Goal: Task Accomplishment & Management: Manage account settings

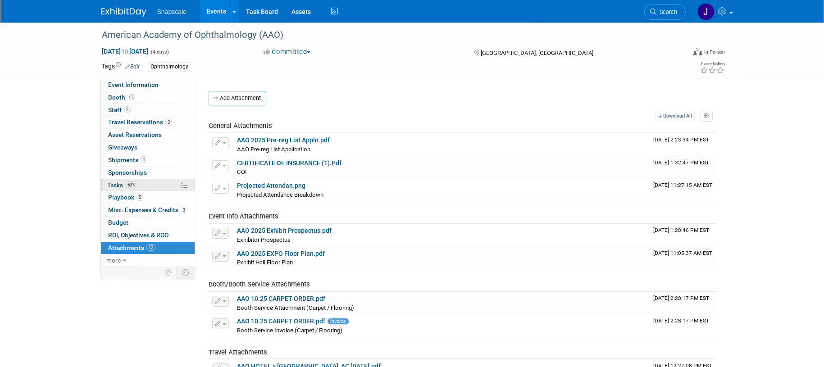
click at [114, 183] on span "Tasks 63%" at bounding box center [122, 185] width 30 height 7
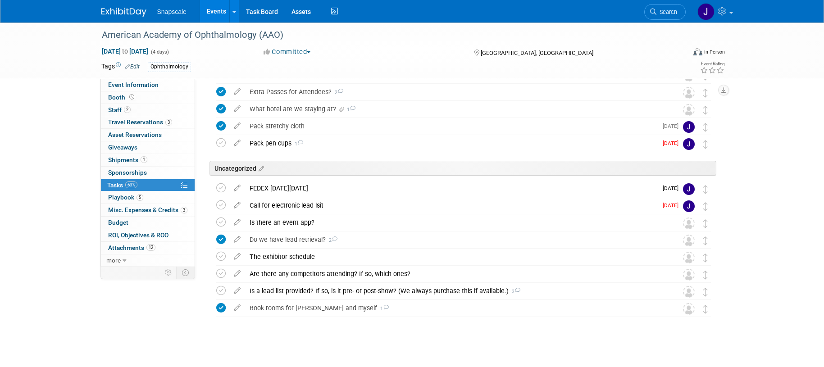
scroll to position [178, 0]
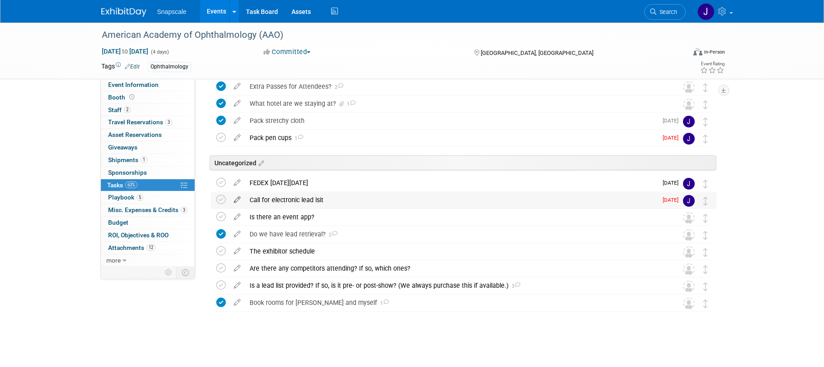
click at [237, 199] on icon at bounding box center [237, 197] width 16 height 11
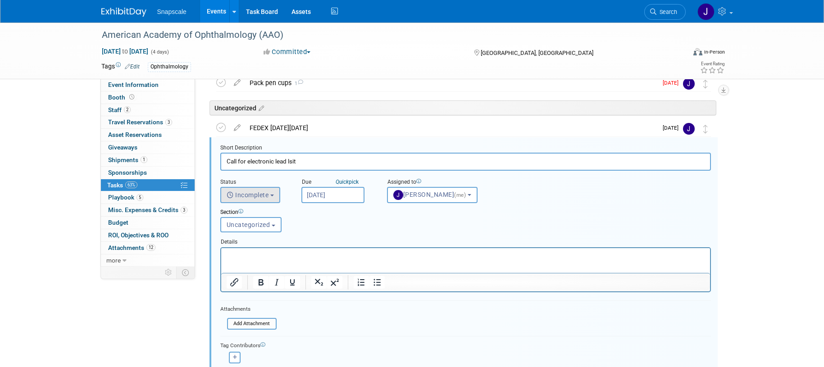
scroll to position [238, 0]
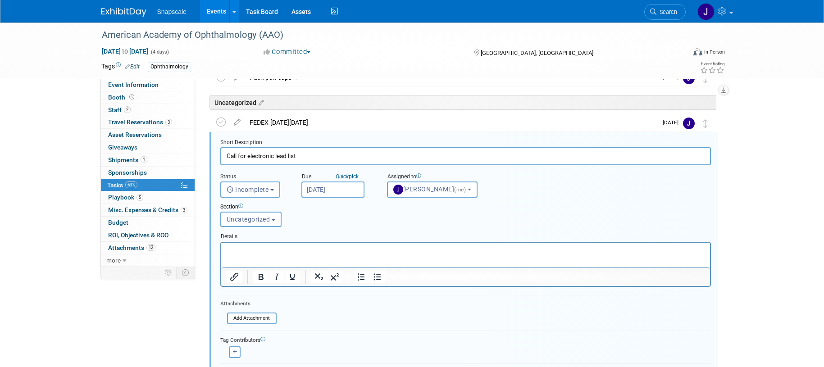
type input "Call for electronic lead list"
click at [245, 248] on p "Rich Text Area. Press ALT-0 for help." at bounding box center [465, 250] width 479 height 9
click at [263, 191] on span "Incomplete" at bounding box center [248, 189] width 42 height 7
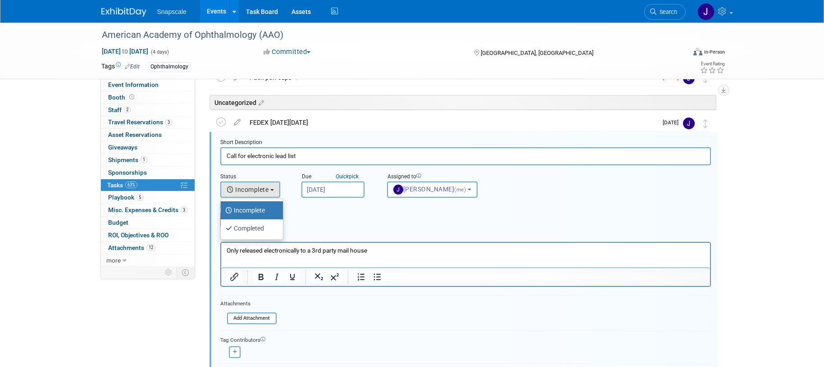
click at [316, 208] on div "Section" at bounding box center [444, 207] width 449 height 9
click at [264, 220] on span "Uncategorized" at bounding box center [249, 219] width 44 height 7
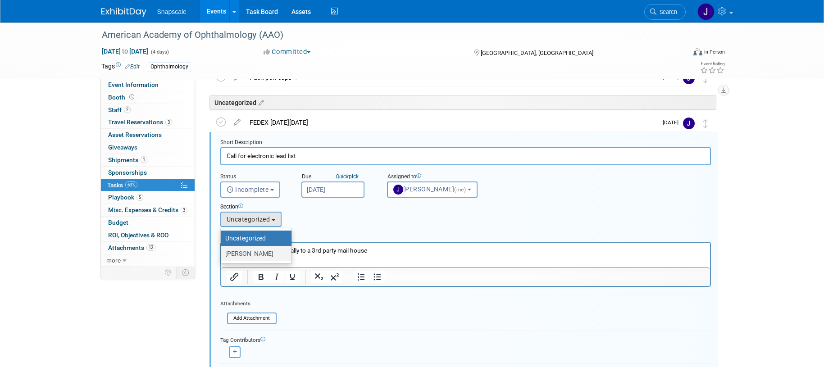
click at [235, 257] on label "Jen" at bounding box center [253, 254] width 57 height 12
click at [222, 257] on input "Jen" at bounding box center [219, 254] width 6 height 6
select select "11274941"
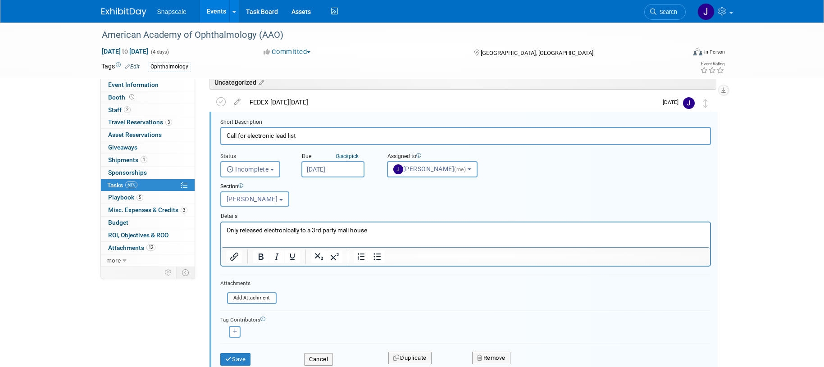
scroll to position [277, 0]
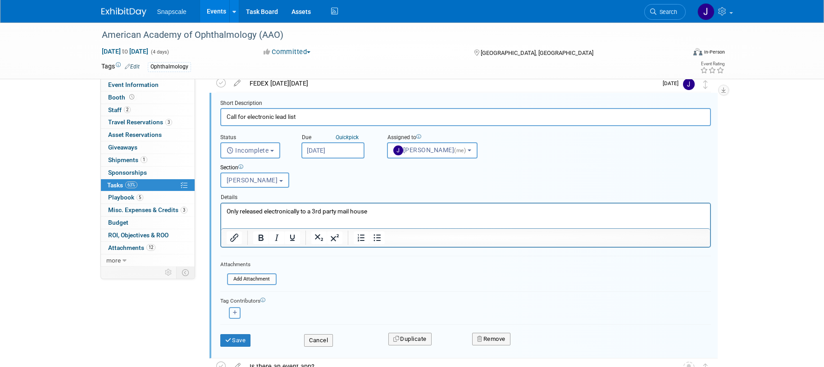
click at [236, 315] on icon "button" at bounding box center [235, 313] width 5 height 5
select select
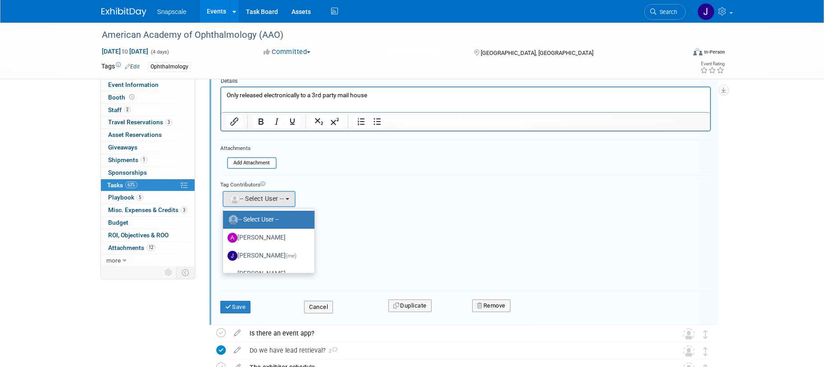
scroll to position [397, 0]
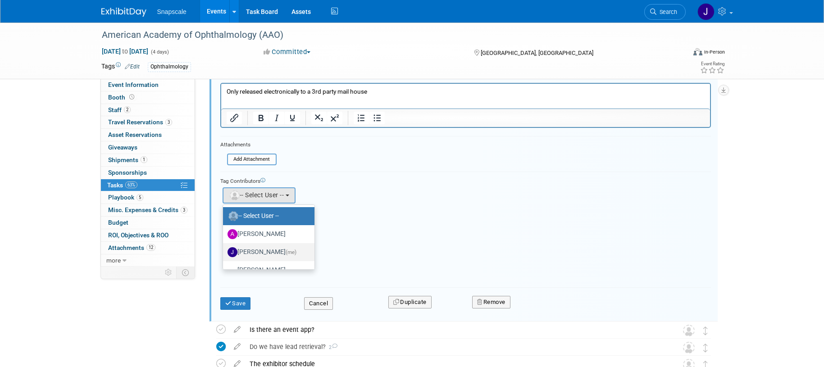
click at [265, 252] on label "Jennifer Benedict (me)" at bounding box center [267, 252] width 78 height 14
click at [224, 252] on input "Jennifer Benedict (me)" at bounding box center [222, 251] width 6 height 6
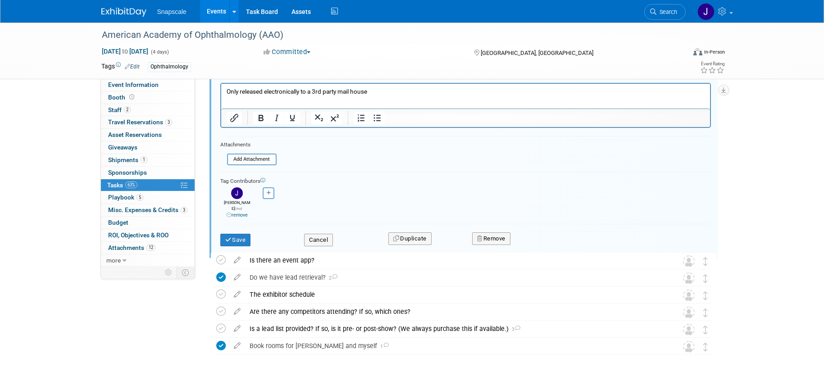
click at [383, 92] on p "Only released electronically to a 3rd party mail house" at bounding box center [465, 91] width 479 height 9
click at [240, 237] on button "Save" at bounding box center [235, 240] width 31 height 13
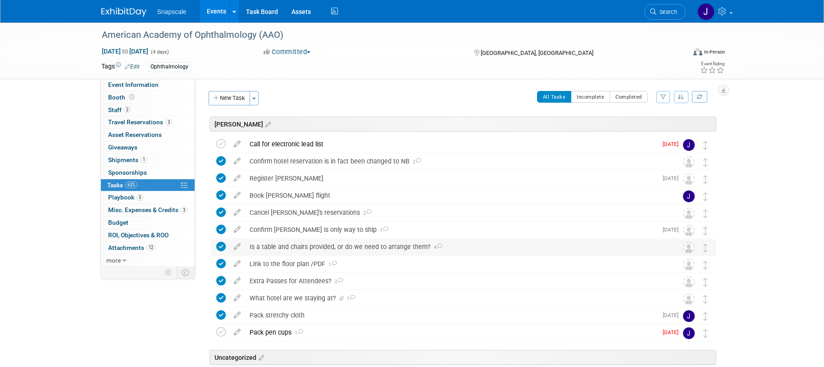
scroll to position [178, 0]
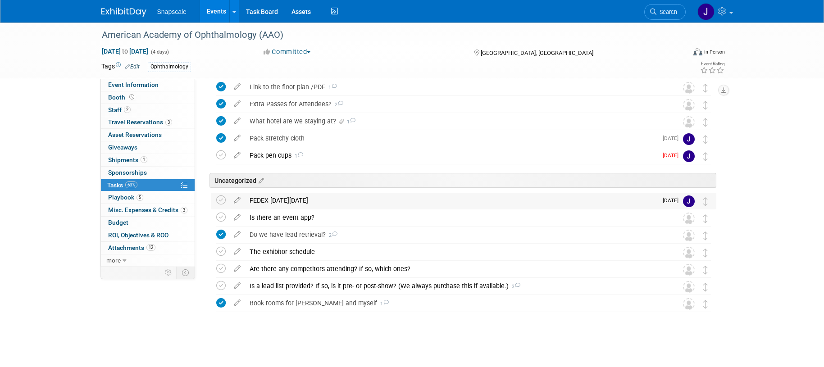
click at [292, 204] on div "FEDEX [DATE][DATE]" at bounding box center [451, 200] width 412 height 15
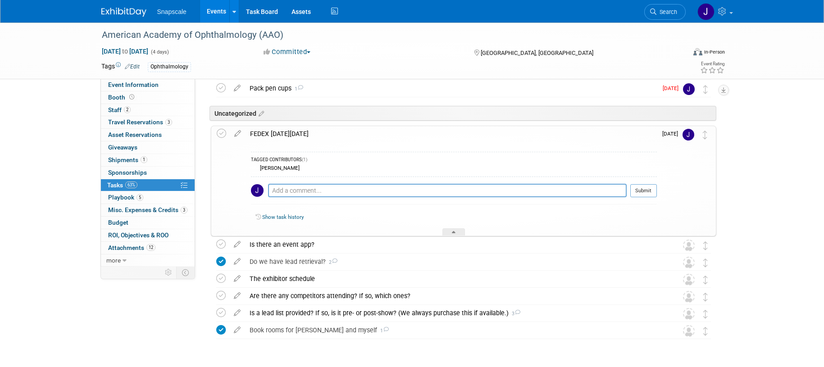
scroll to position [272, 0]
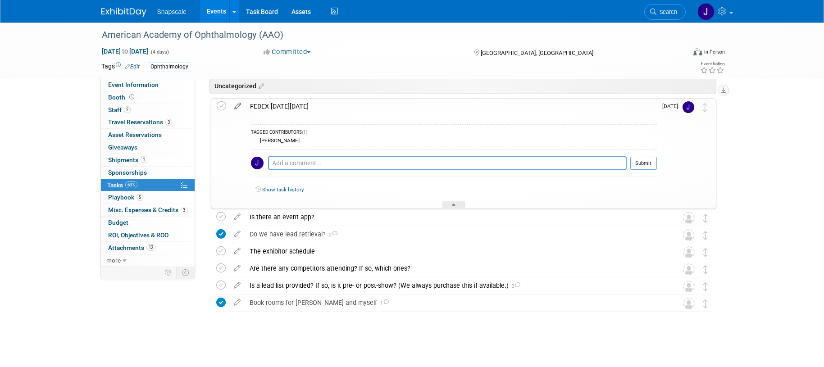
click at [234, 106] on icon at bounding box center [238, 104] width 16 height 11
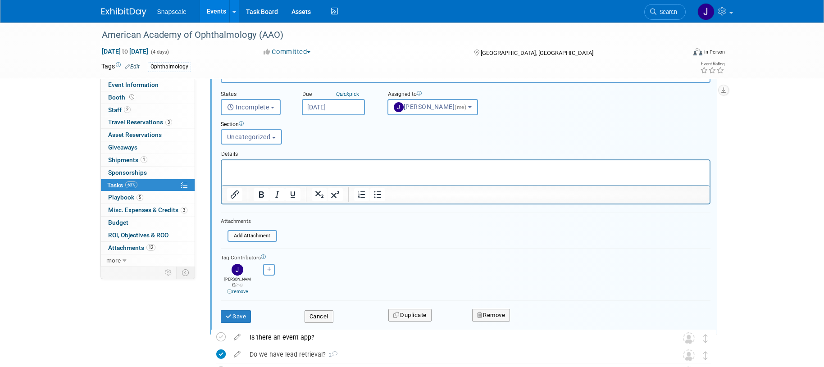
scroll to position [322, 0]
click at [272, 133] on button "Uncategorized" at bounding box center [251, 135] width 61 height 15
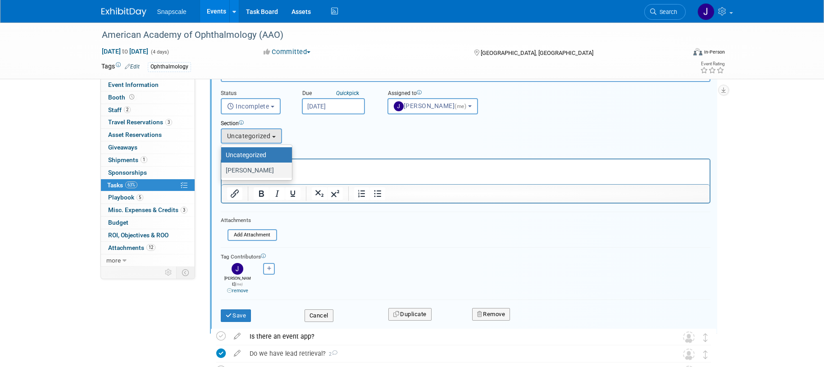
drag, startPoint x: 247, startPoint y: 169, endPoint x: 26, endPoint y: 10, distance: 272.6
click at [247, 169] on label "[PERSON_NAME]" at bounding box center [254, 171] width 57 height 12
click at [223, 169] on input "[PERSON_NAME]" at bounding box center [220, 171] width 6 height 6
select select "11274941"
click at [242, 288] on link "remove" at bounding box center [237, 291] width 21 height 6
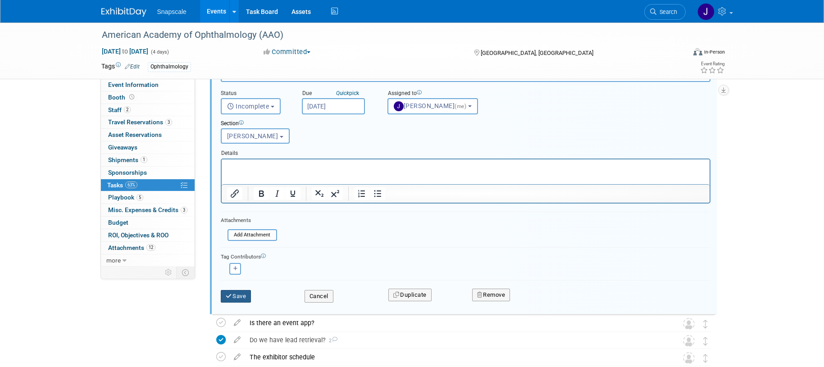
click at [239, 293] on button "Save" at bounding box center [236, 296] width 31 height 13
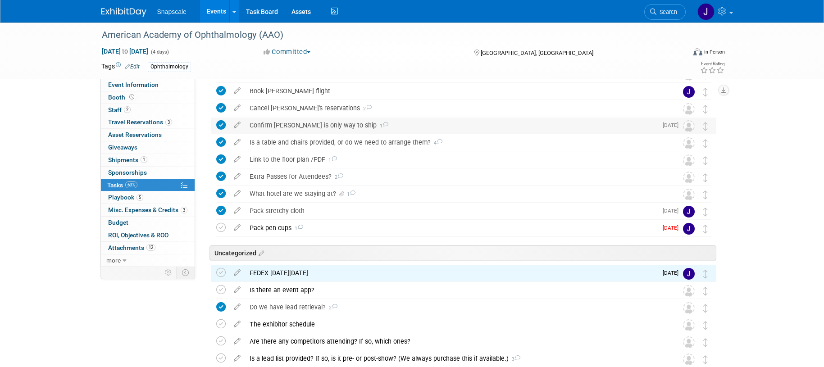
scroll to position [178, 0]
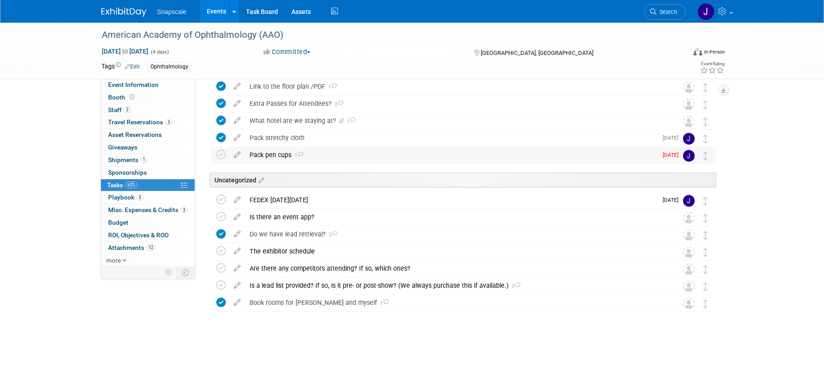
click at [345, 154] on div "Pack pen cups 1" at bounding box center [451, 154] width 412 height 15
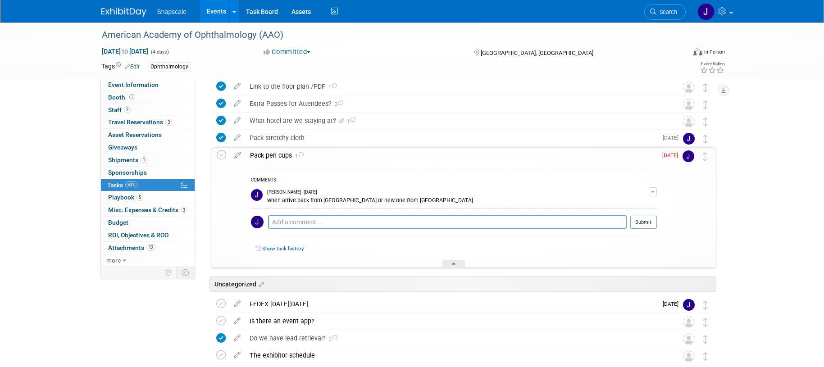
click at [450, 264] on div at bounding box center [454, 264] width 23 height 8
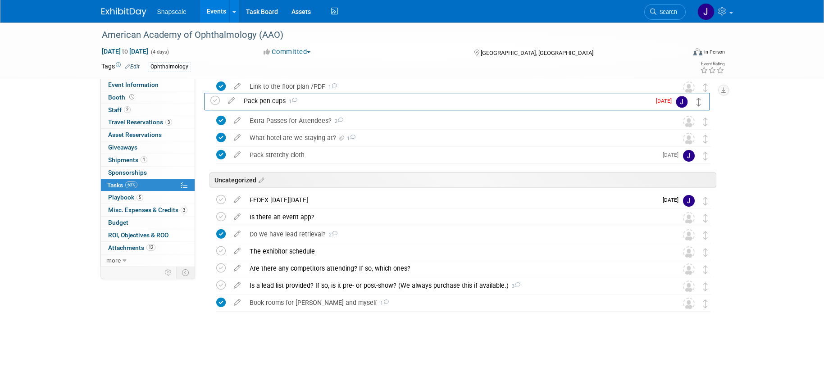
drag, startPoint x: 706, startPoint y: 159, endPoint x: 700, endPoint y: 104, distance: 55.0
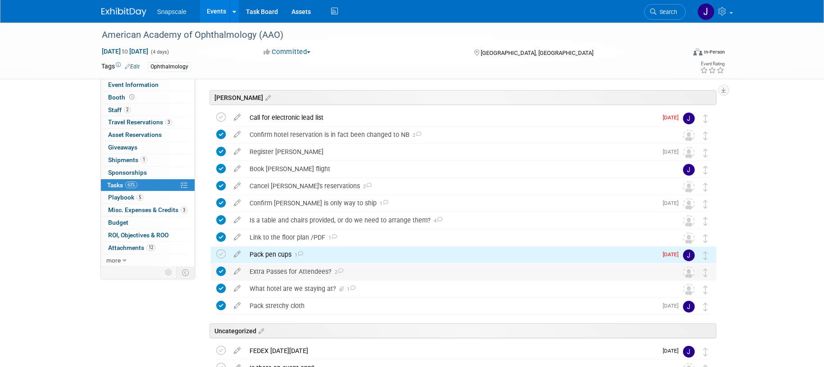
scroll to position [13, 0]
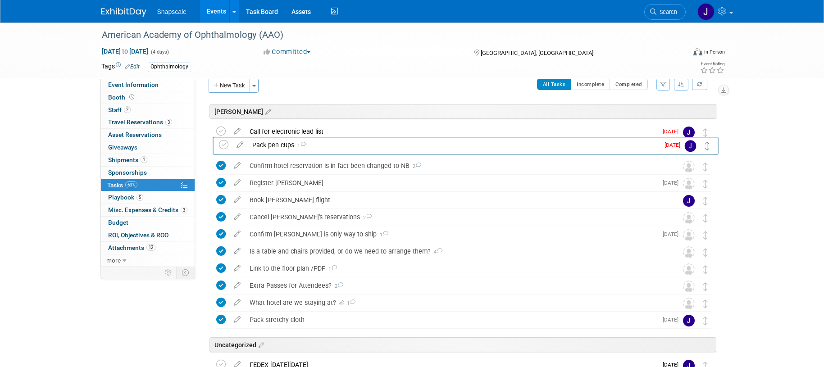
drag, startPoint x: 706, startPoint y: 274, endPoint x: 708, endPoint y: 151, distance: 123.1
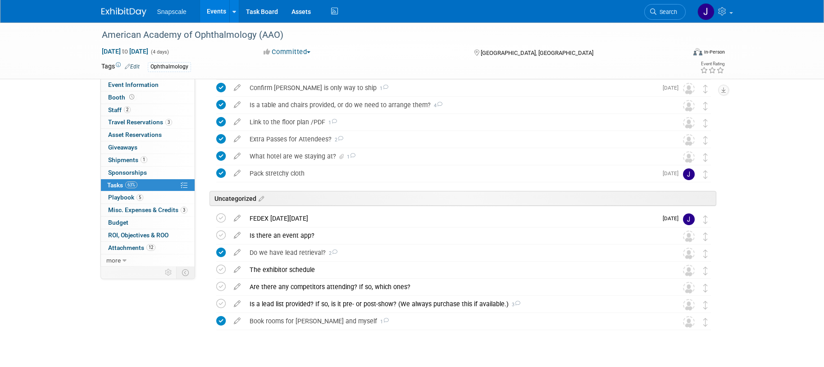
scroll to position [178, 0]
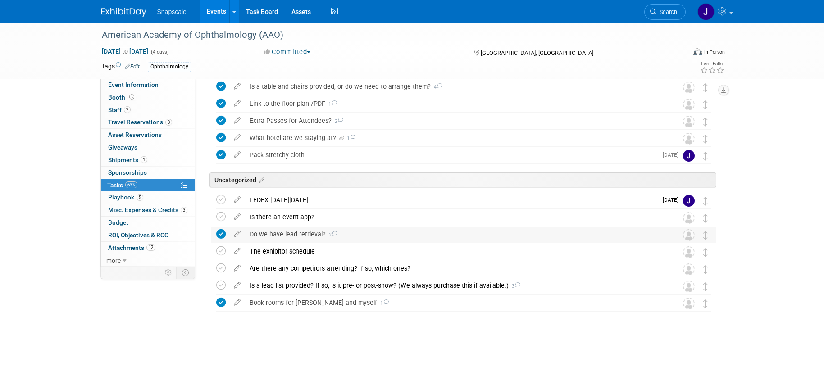
click at [302, 236] on div "Do we have lead retrieval? 2" at bounding box center [455, 234] width 420 height 15
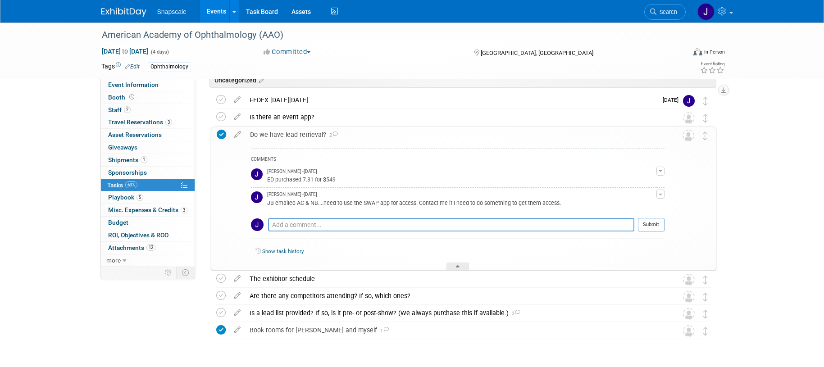
scroll to position [281, 0]
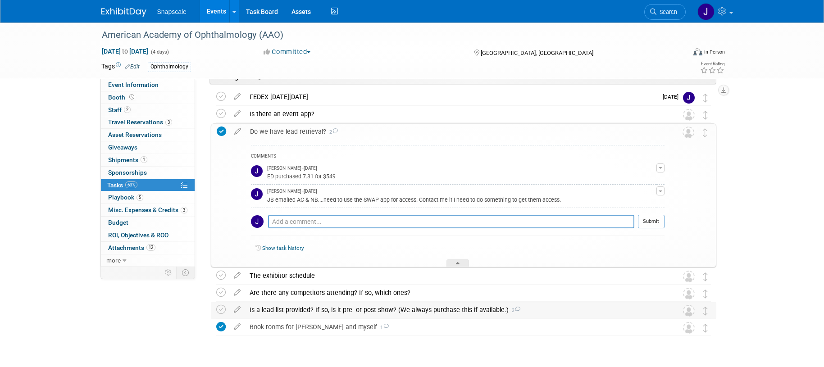
click at [298, 307] on div "Is a lead list provided? If so, is it pre- or post-show? (We always purchase th…" at bounding box center [455, 309] width 420 height 15
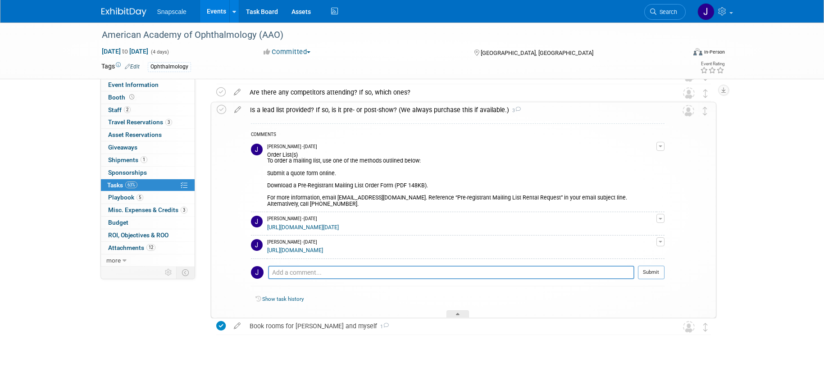
scroll to position [484, 0]
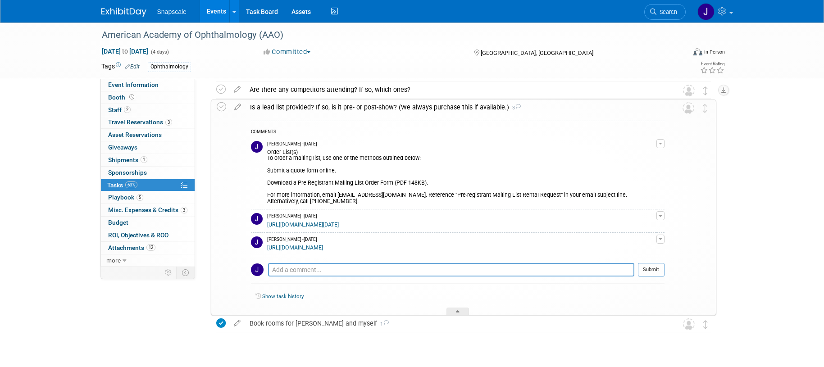
click at [323, 245] on link "[URL][DOMAIN_NAME]" at bounding box center [295, 248] width 56 height 6
click at [323, 249] on link "[URL][DOMAIN_NAME]" at bounding box center [295, 248] width 56 height 6
click at [339, 223] on link "[URL][DOMAIN_NAME][DATE]" at bounding box center [303, 225] width 72 height 6
click at [461, 312] on div at bounding box center [458, 312] width 23 height 8
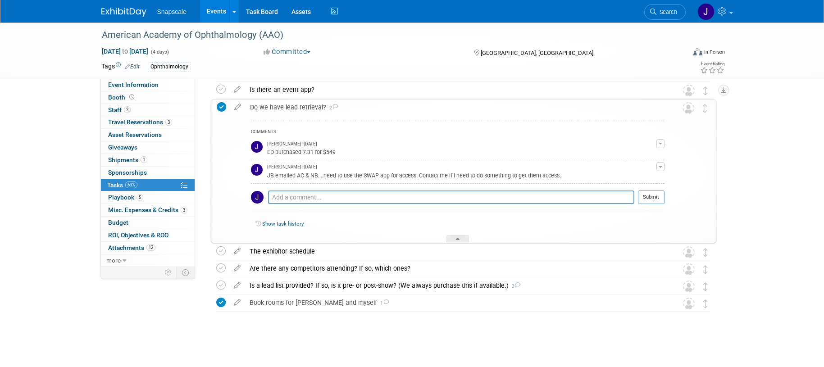
scroll to position [305, 0]
click at [741, 135] on div "American Academy of Ophthalmology (AAO) Oct 17, 2025 to Oct 20, 2025 (4 days) O…" at bounding box center [412, 42] width 824 height 650
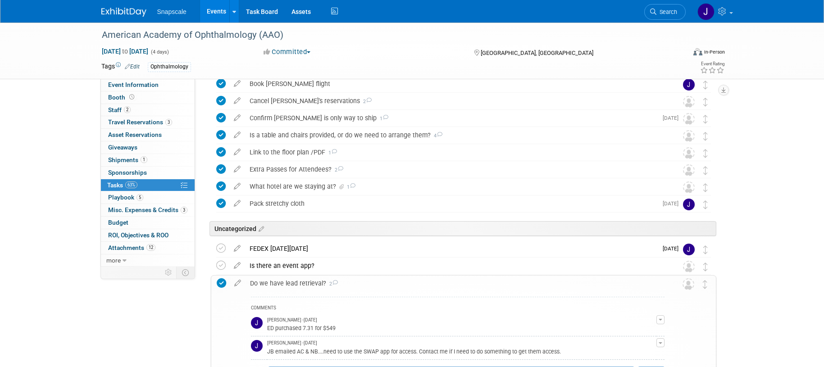
scroll to position [0, 0]
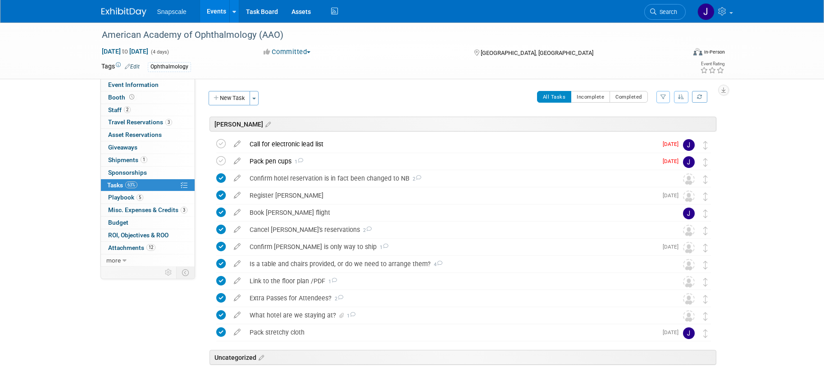
click at [110, 15] on img at bounding box center [123, 12] width 45 height 9
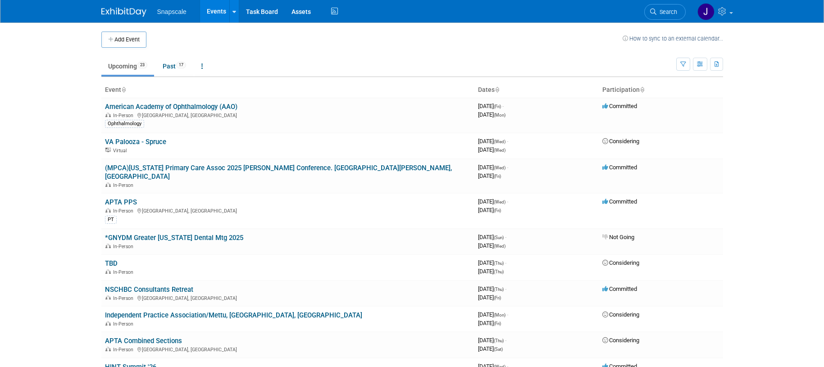
click at [174, 171] on link "(MPCA)[US_STATE] Primary Care Assoc 2025 [PERSON_NAME] Conference. [GEOGRAPHIC_…" at bounding box center [278, 172] width 347 height 17
click at [120, 198] on link "APTA PPS" at bounding box center [121, 202] width 32 height 8
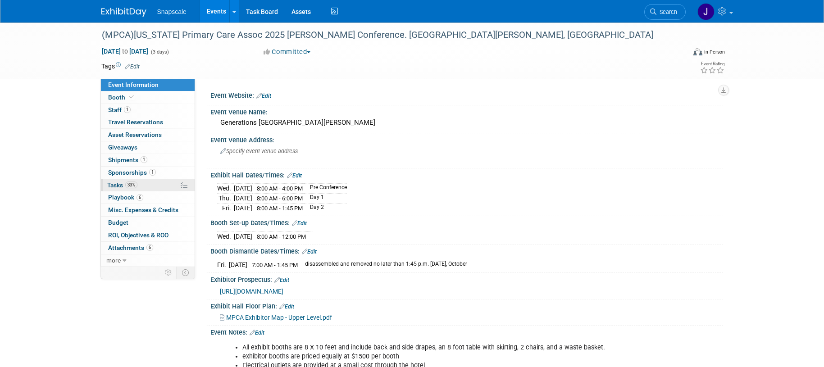
click at [109, 183] on span "Tasks 33%" at bounding box center [122, 185] width 30 height 7
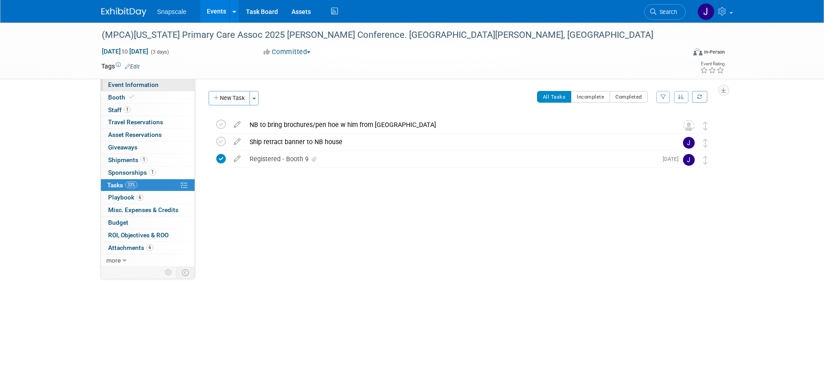
click at [119, 87] on span "Event Information" at bounding box center [133, 84] width 50 height 7
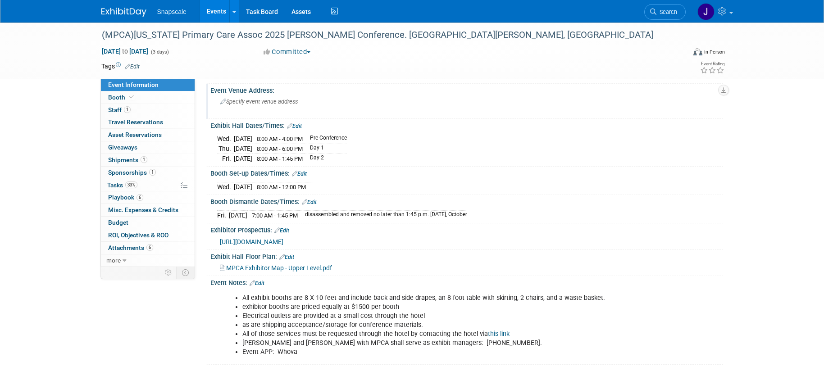
scroll to position [65, 0]
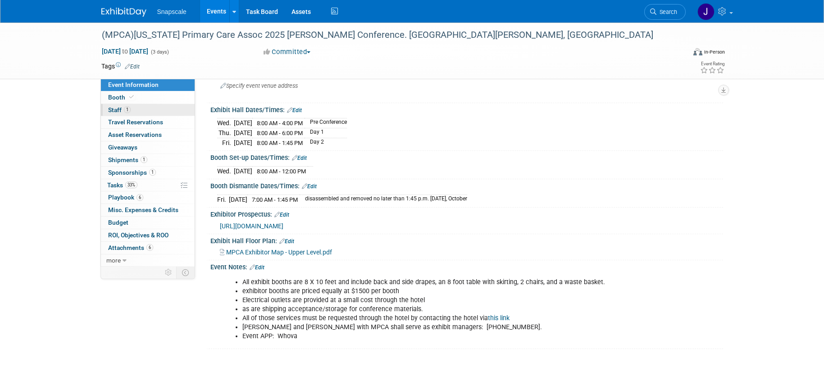
click at [114, 110] on span "Staff 1" at bounding box center [119, 109] width 23 height 7
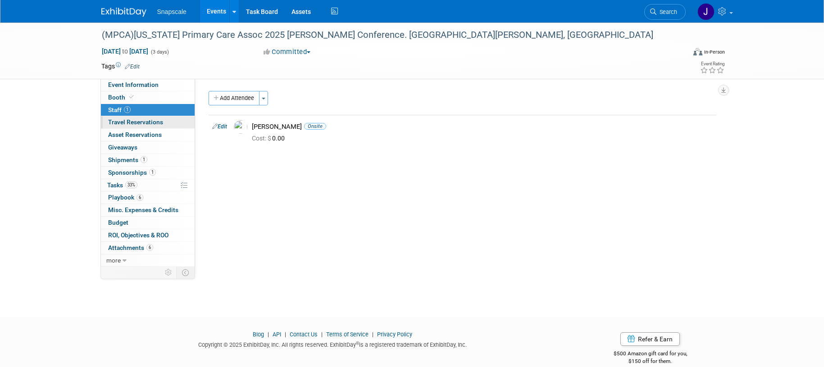
click at [117, 120] on span "Travel Reservations 0" at bounding box center [135, 122] width 55 height 7
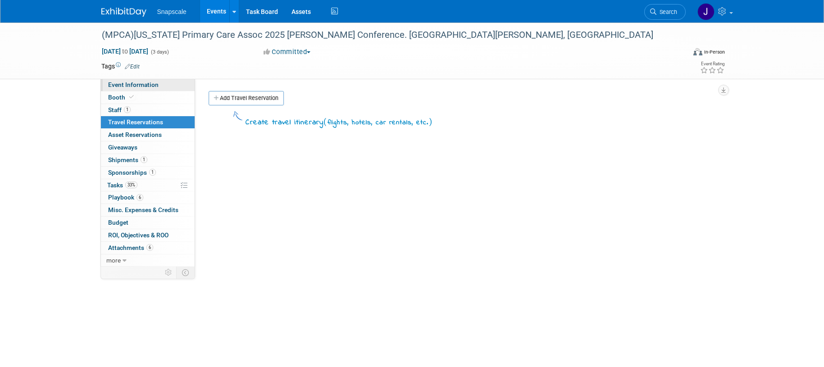
click at [121, 82] on span "Event Information" at bounding box center [133, 84] width 50 height 7
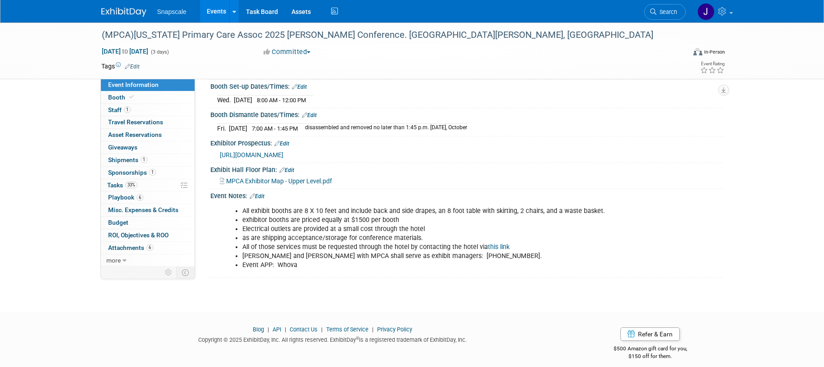
scroll to position [145, 0]
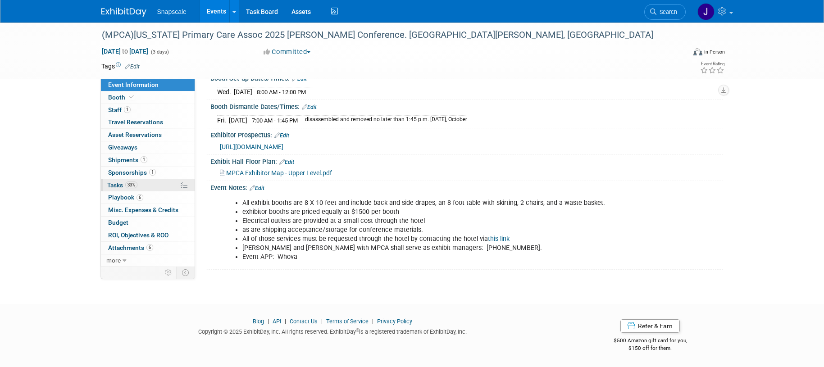
click at [116, 185] on span "Tasks 33%" at bounding box center [122, 185] width 30 height 7
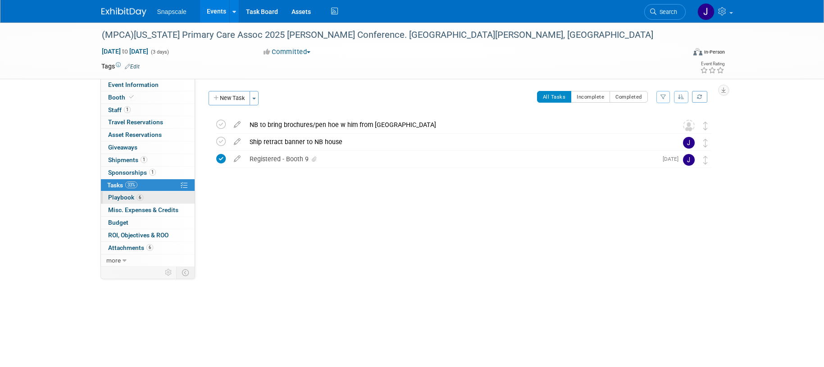
click at [109, 197] on span "Playbook 6" at bounding box center [125, 197] width 35 height 7
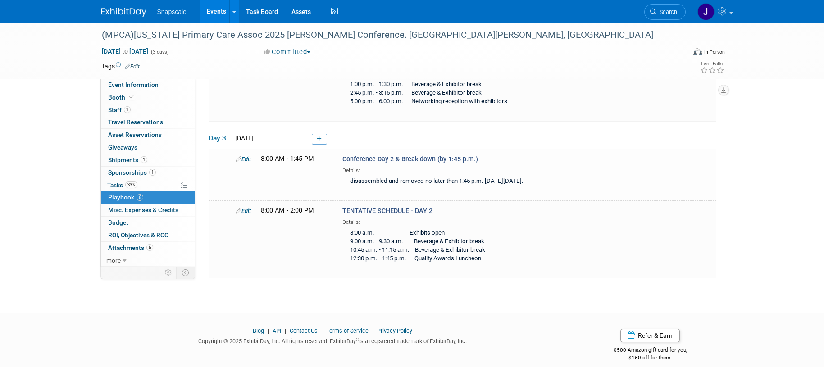
scroll to position [377, 0]
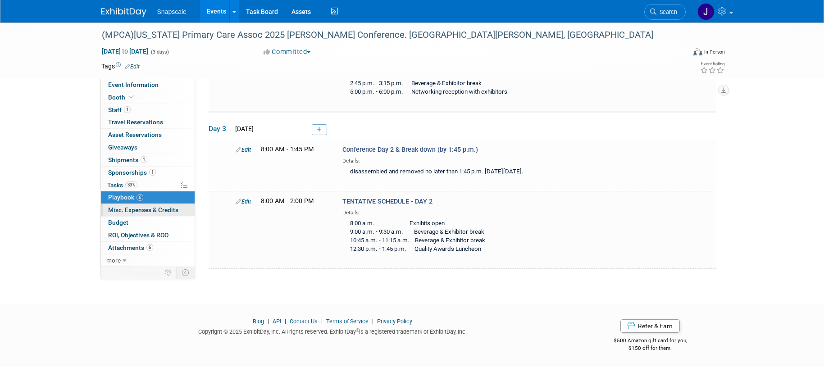
click at [134, 210] on span "Misc. Expenses & Credits 0" at bounding box center [143, 209] width 70 height 7
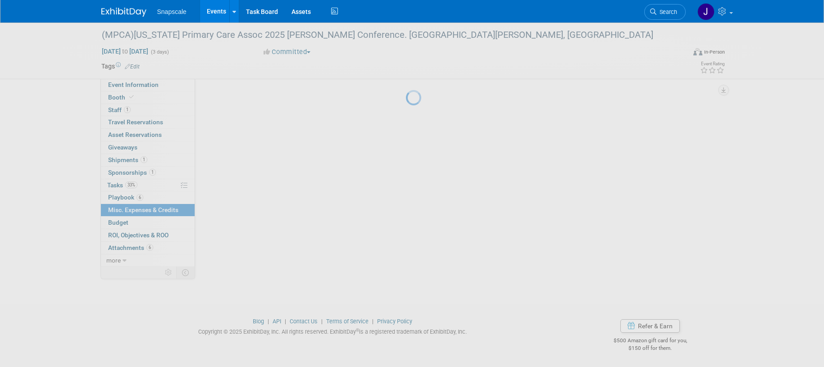
scroll to position [0, 0]
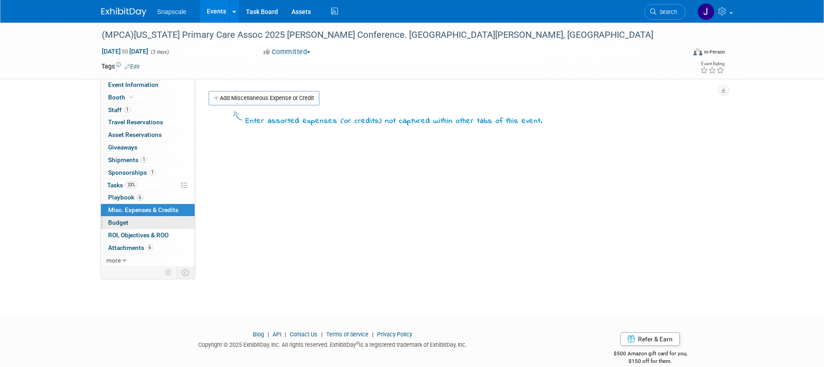
click at [112, 222] on span "Budget" at bounding box center [118, 222] width 20 height 7
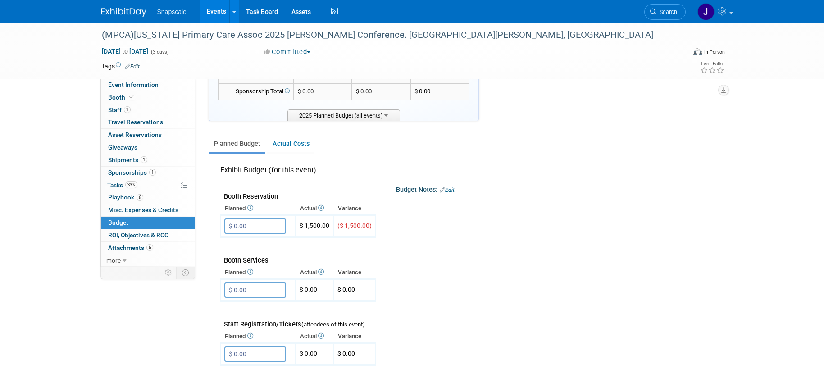
scroll to position [72, 0]
click at [110, 233] on span "ROI, Objectives & ROO 0" at bounding box center [138, 235] width 60 height 7
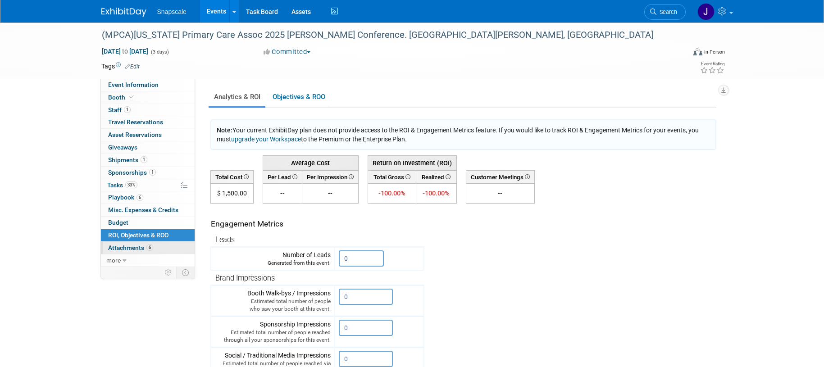
click at [127, 246] on span "Attachments 6" at bounding box center [130, 247] width 45 height 7
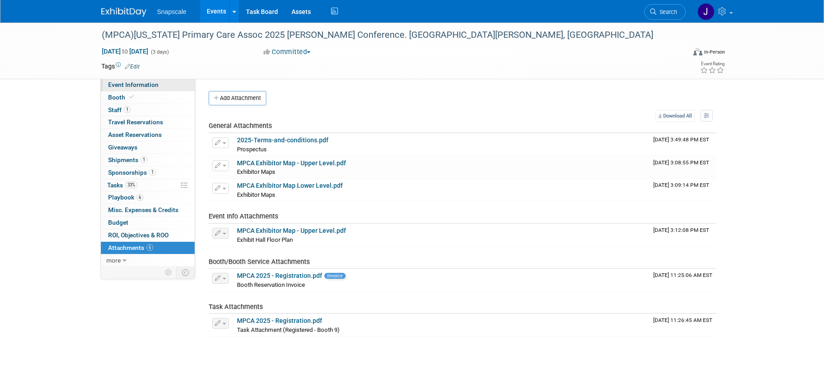
click at [138, 86] on span "Event Information" at bounding box center [133, 84] width 50 height 7
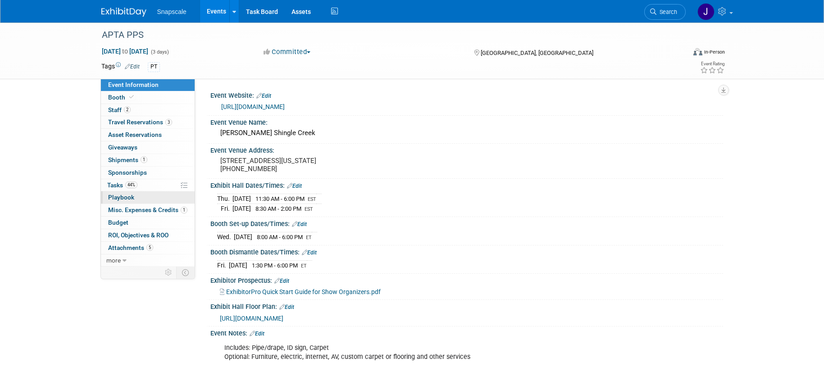
click at [113, 198] on span "Playbook 0" at bounding box center [121, 197] width 26 height 7
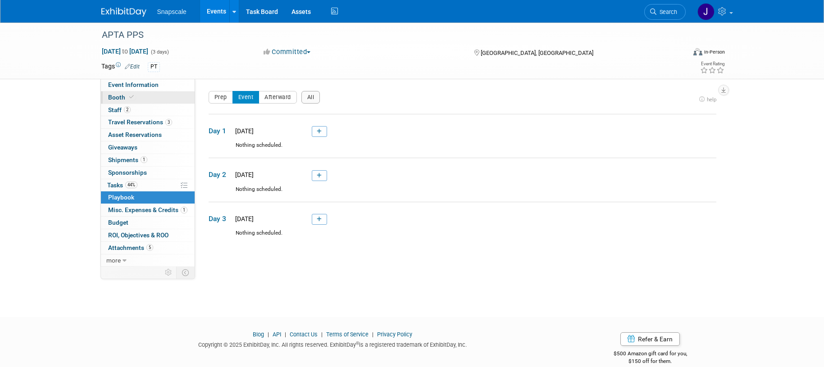
click at [112, 99] on span "Booth" at bounding box center [121, 97] width 27 height 7
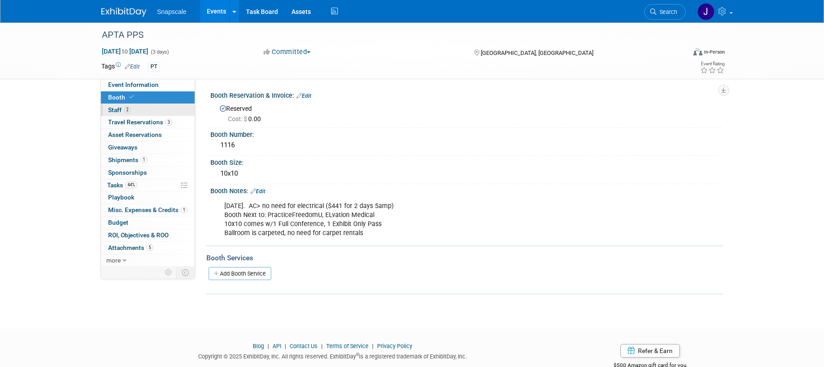
click at [111, 110] on span "Staff 2" at bounding box center [119, 109] width 23 height 7
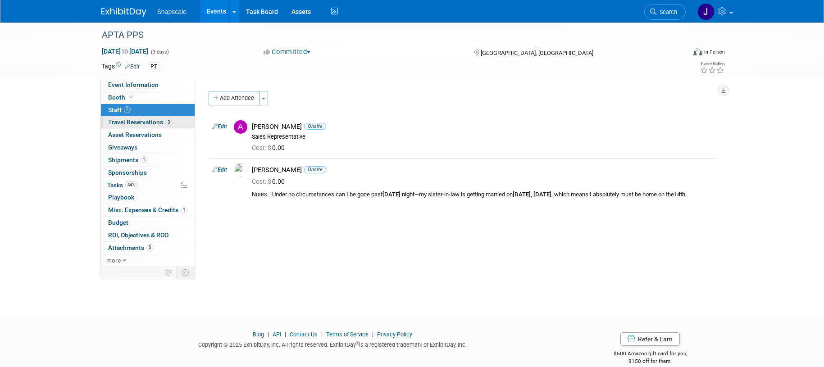
click at [113, 120] on span "Travel Reservations 3" at bounding box center [140, 122] width 64 height 7
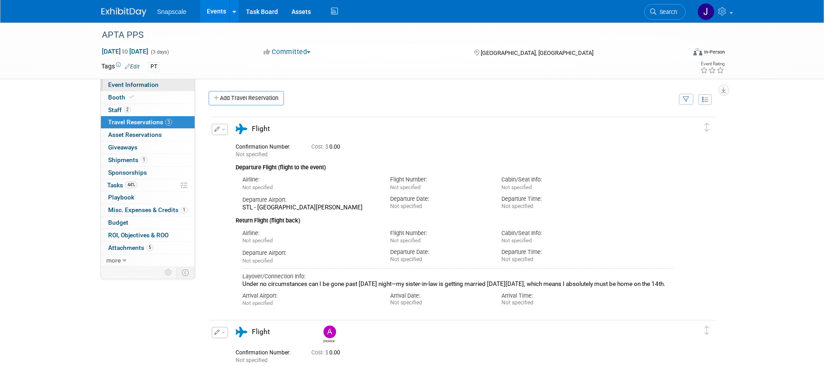
click at [142, 87] on span "Event Information" at bounding box center [133, 84] width 50 height 7
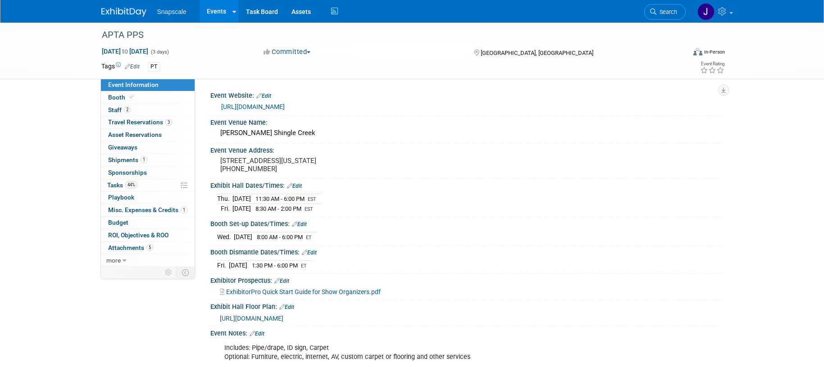
click at [281, 107] on link "[URL][DOMAIN_NAME]" at bounding box center [253, 106] width 64 height 7
drag, startPoint x: 118, startPoint y: 8, endPoint x: 129, endPoint y: 13, distance: 12.6
click at [118, 8] on img at bounding box center [123, 12] width 45 height 9
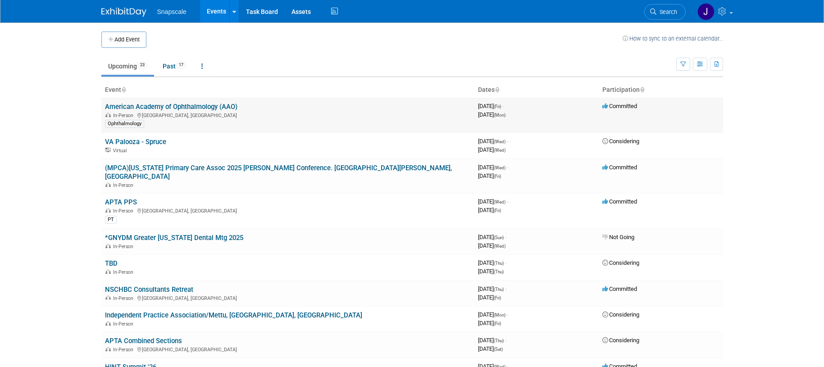
click at [164, 109] on link "American Academy of Ophthalmology (AAO)" at bounding box center [171, 107] width 133 height 8
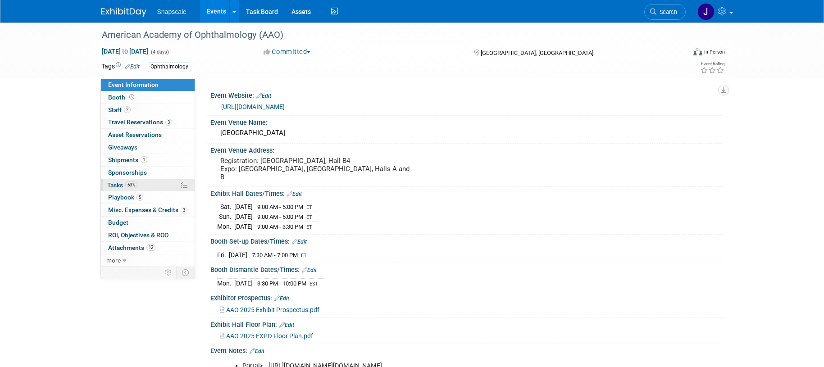
click at [112, 188] on span "Tasks 63%" at bounding box center [122, 185] width 30 height 7
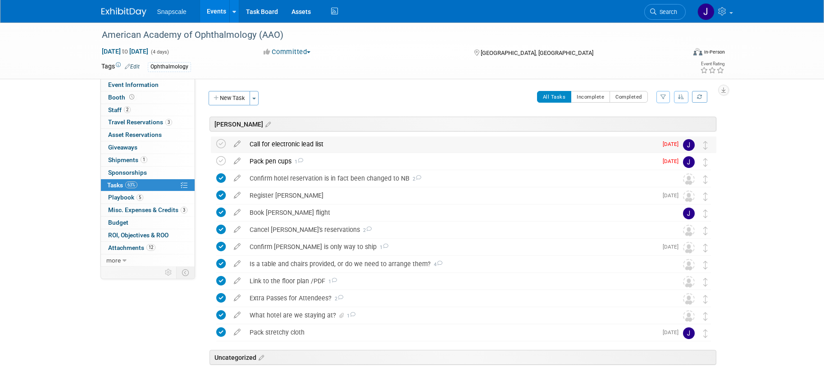
click at [311, 145] on div "Call for electronic lead list" at bounding box center [451, 144] width 412 height 15
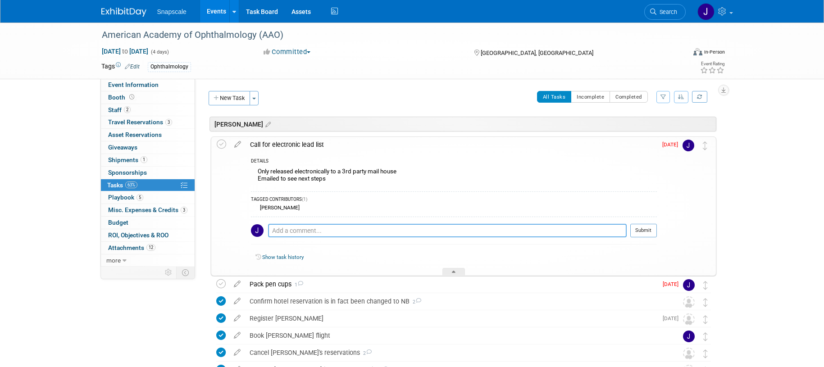
click at [293, 229] on textarea at bounding box center [447, 231] width 359 height 14
click at [488, 230] on textarea "Sent 2 pieces from AC to member services so they can release the list to us." at bounding box center [447, 231] width 359 height 14
type textarea "Sent 2 pieces from AC to member services so they can release the list to us."
click at [639, 231] on button "Submit" at bounding box center [644, 231] width 27 height 14
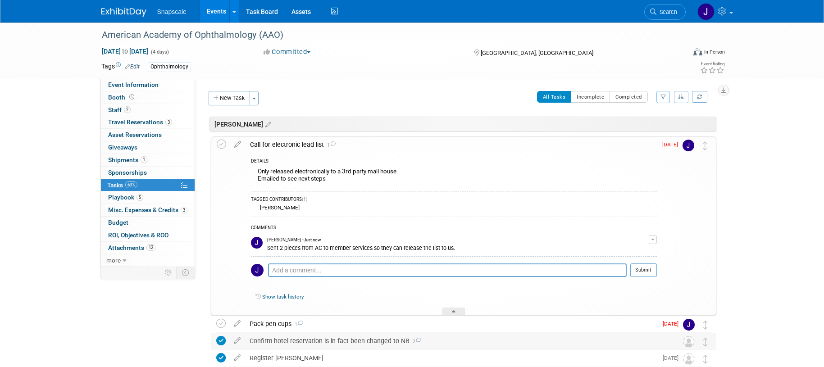
click at [458, 311] on div at bounding box center [454, 312] width 23 height 8
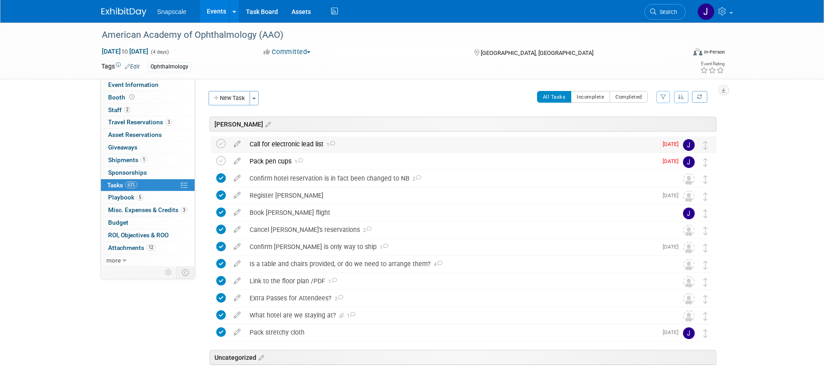
click at [671, 146] on span "[DATE]" at bounding box center [673, 144] width 20 height 6
click at [589, 138] on div "Call for electronic lead list 1" at bounding box center [451, 144] width 412 height 15
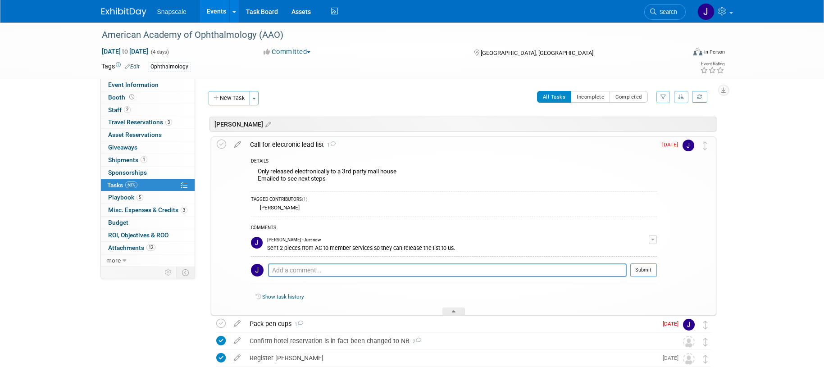
click at [236, 144] on icon at bounding box center [238, 142] width 16 height 11
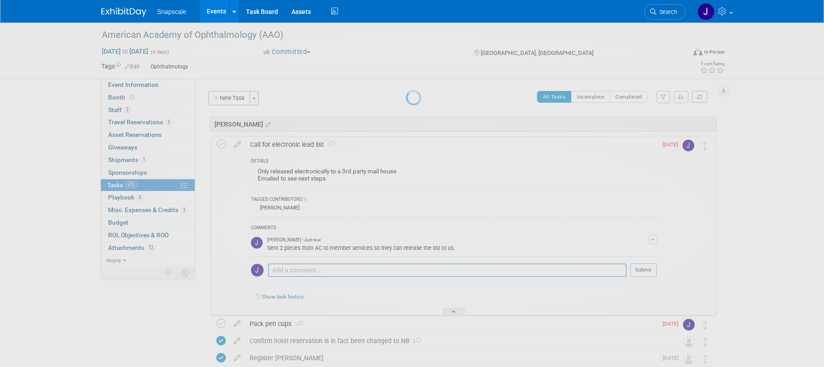
select select "9"
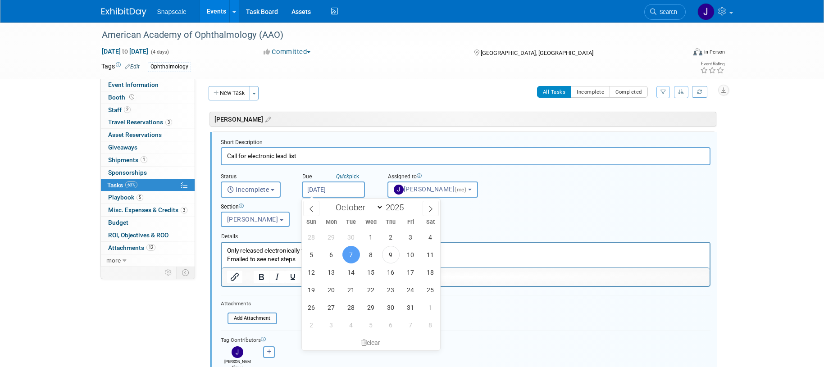
click at [348, 190] on input "[DATE]" at bounding box center [333, 190] width 63 height 16
click at [408, 252] on span "10" at bounding box center [411, 255] width 18 height 18
type input "[DATE]"
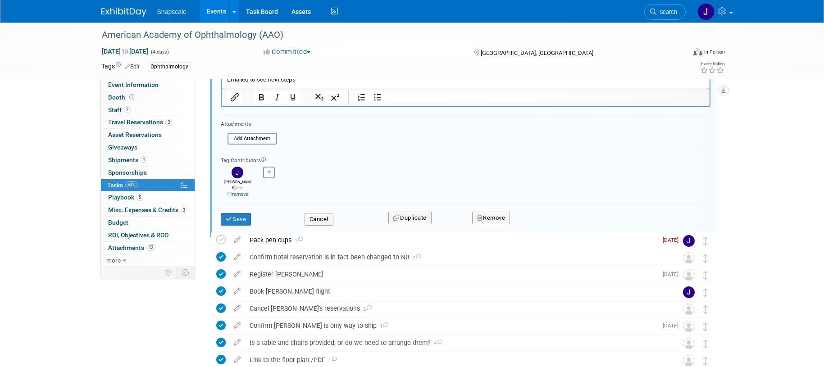
scroll to position [188, 0]
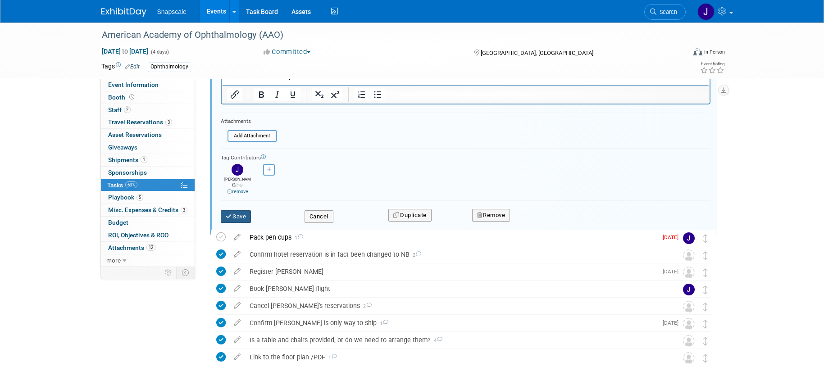
click at [235, 215] on button "Save" at bounding box center [236, 216] width 31 height 13
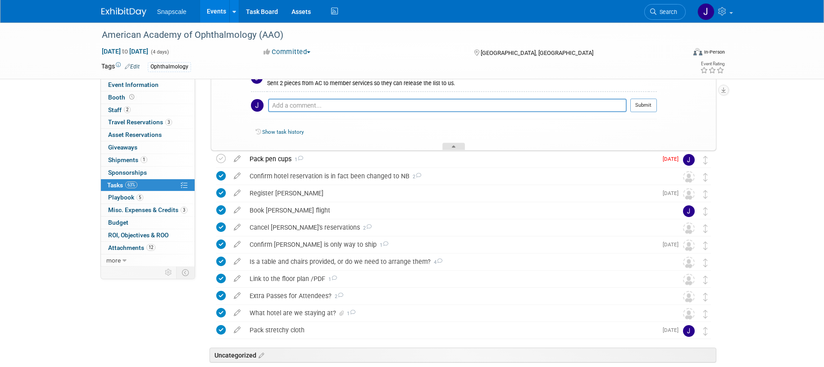
click at [451, 149] on div at bounding box center [454, 147] width 23 height 8
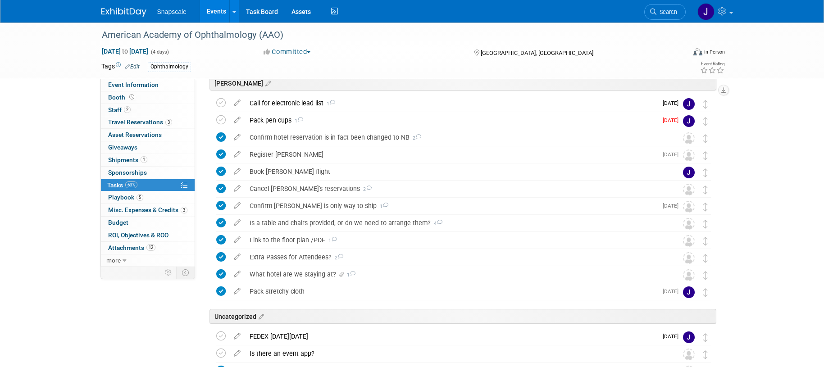
scroll to position [0, 0]
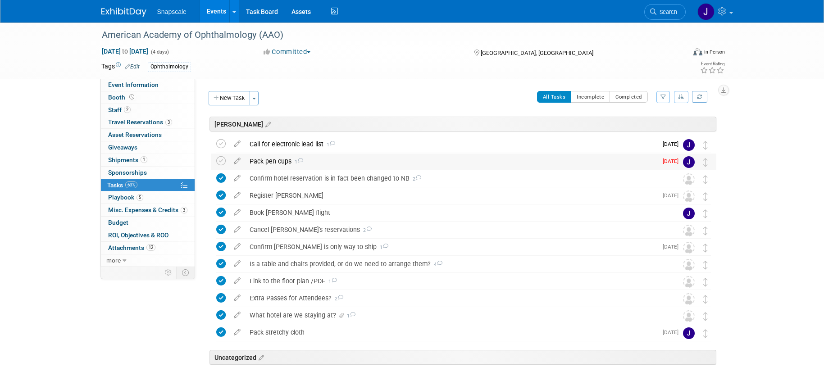
click at [672, 166] on td "[DATE]" at bounding box center [671, 162] width 26 height 16
click at [671, 162] on span "[DATE]" at bounding box center [673, 161] width 20 height 6
click at [234, 163] on icon at bounding box center [237, 159] width 16 height 11
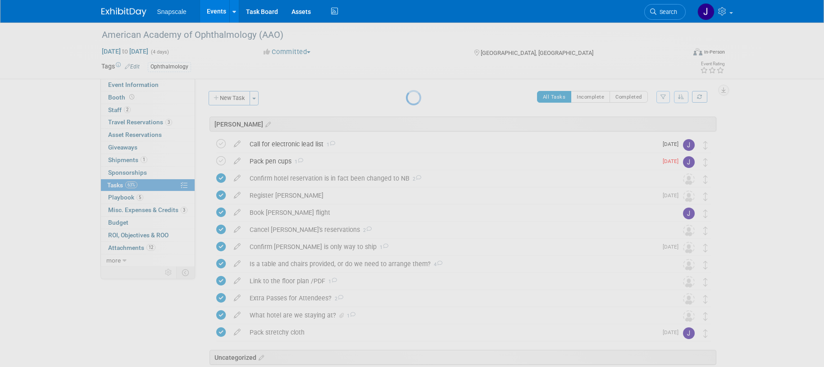
select select "9"
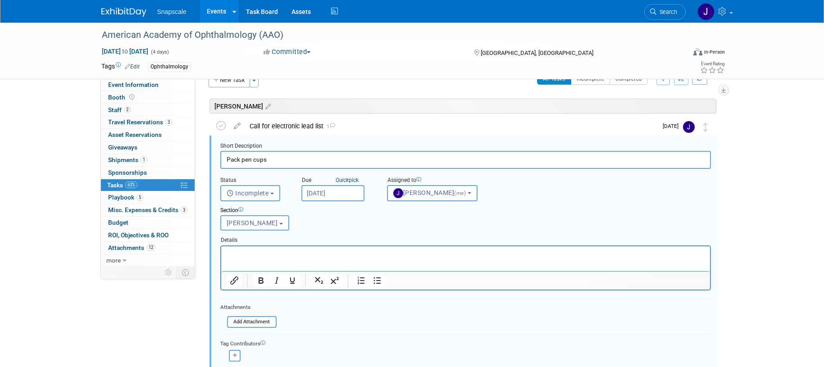
scroll to position [22, 0]
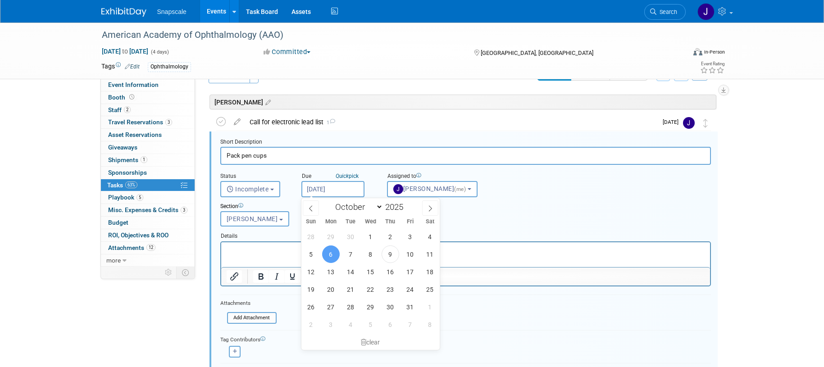
click at [345, 192] on input "[DATE]" at bounding box center [333, 189] width 63 height 16
click at [412, 256] on span "10" at bounding box center [411, 253] width 18 height 18
type input "[DATE]"
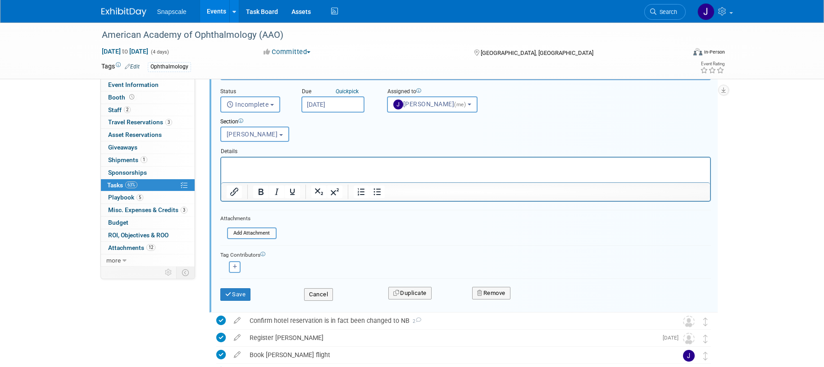
scroll to position [114, 0]
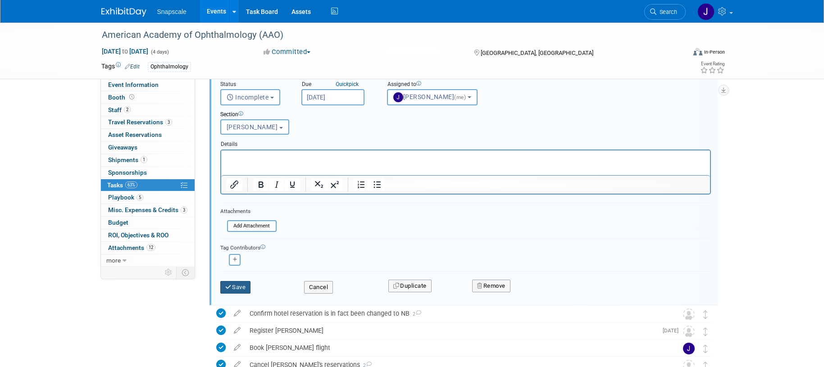
click at [240, 287] on button "Save" at bounding box center [235, 287] width 31 height 13
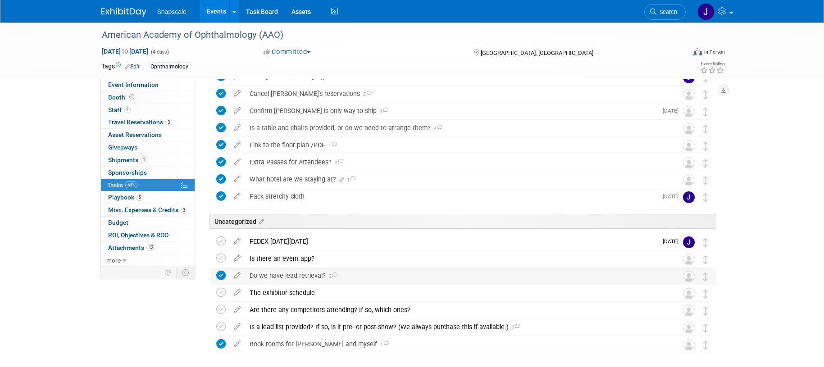
scroll to position [178, 0]
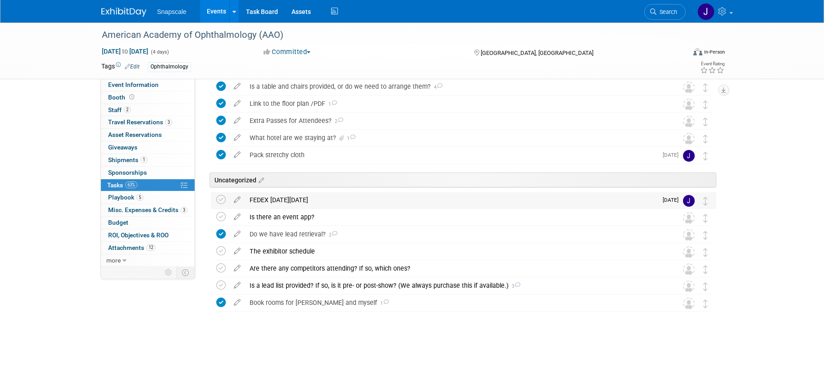
click at [285, 200] on div "FEDEX [DATE][DATE]" at bounding box center [451, 199] width 412 height 15
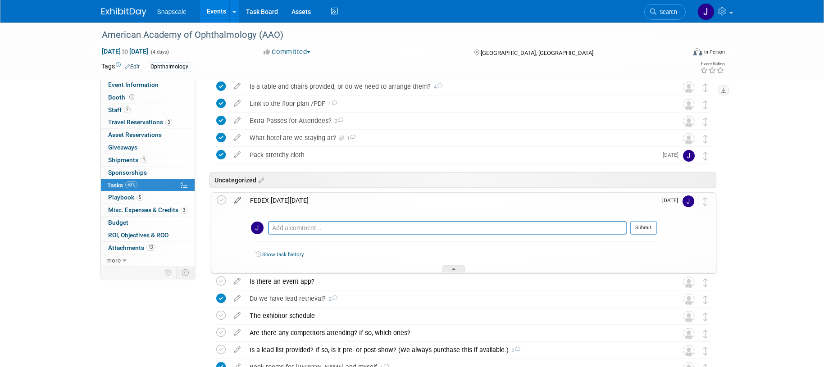
click at [234, 202] on icon at bounding box center [238, 198] width 16 height 11
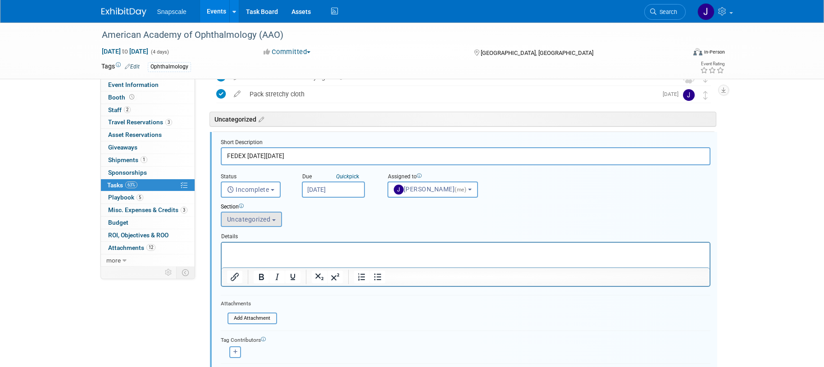
scroll to position [271, 0]
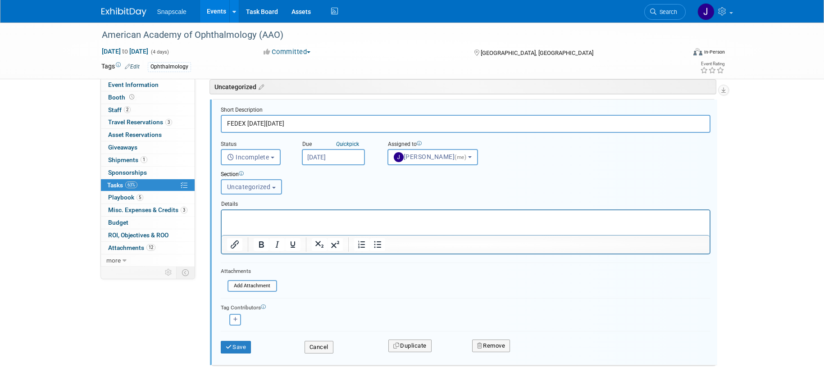
click at [273, 190] on button "Uncategorized" at bounding box center [251, 186] width 61 height 15
click at [251, 222] on label "[PERSON_NAME]" at bounding box center [254, 221] width 57 height 12
click at [223, 222] on input "[PERSON_NAME]" at bounding box center [220, 222] width 6 height 6
select select "11274941"
click at [241, 354] on div "Save Cancel Duplicate Remove" at bounding box center [465, 345] width 503 height 21
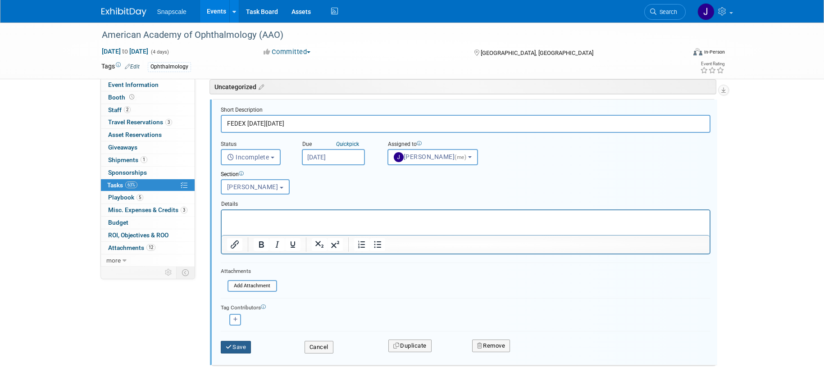
click at [241, 351] on button "Save" at bounding box center [236, 347] width 31 height 13
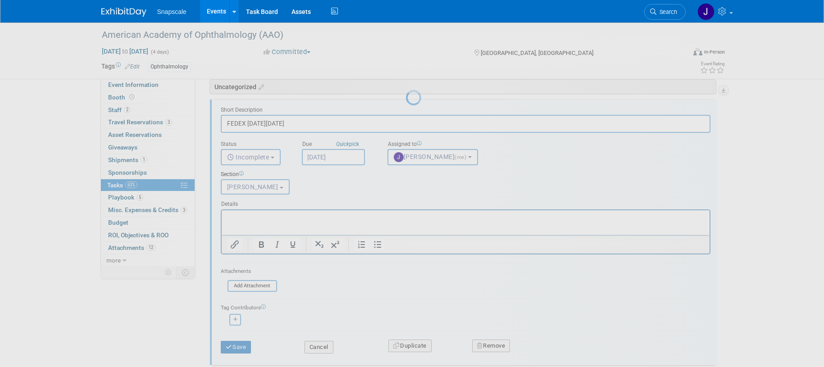
scroll to position [0, 0]
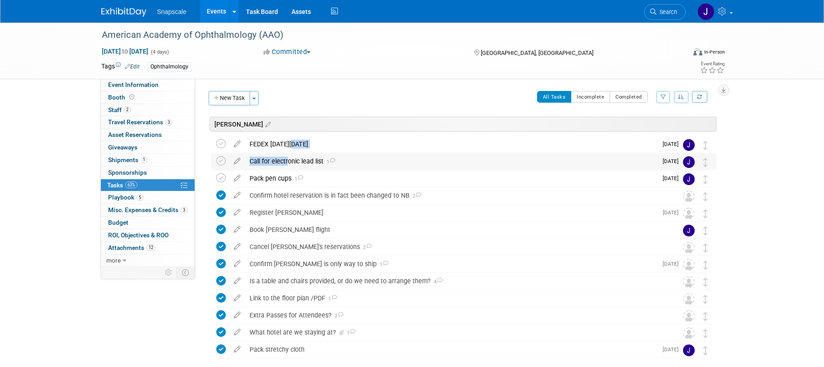
drag, startPoint x: 290, startPoint y: 146, endPoint x: 293, endPoint y: 157, distance: 11.3
click at [285, 160] on div "American Academy of Ophthalmology (AAO) [GEOGRAPHIC_DATA], [GEOGRAPHIC_DATA] [D…" at bounding box center [461, 313] width 510 height 354
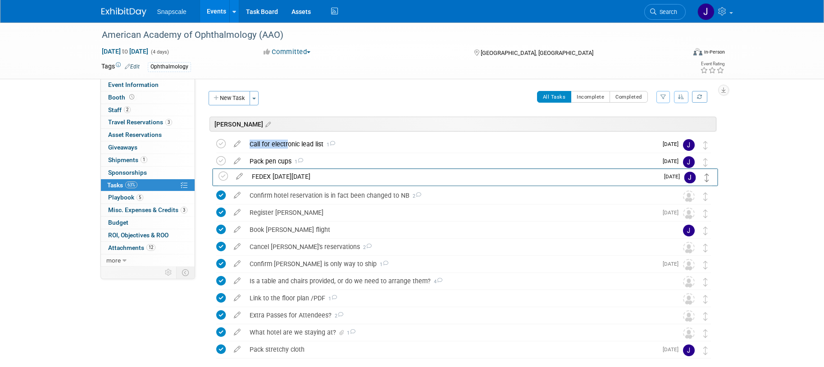
drag, startPoint x: 703, startPoint y: 147, endPoint x: 705, endPoint y: 178, distance: 30.7
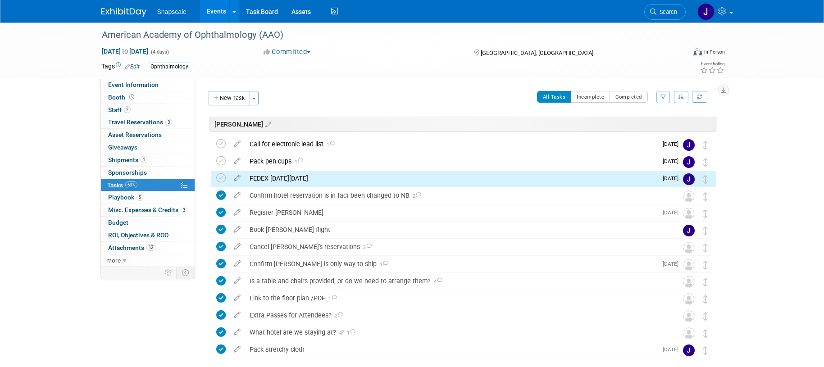
drag, startPoint x: 751, startPoint y: 170, endPoint x: 746, endPoint y: 170, distance: 5.0
click at [751, 170] on div "American Academy of Ophthalmology (AAO) [DATE] to [DATE] (4 days) [DATE] to [DA…" at bounding box center [412, 284] width 824 height 522
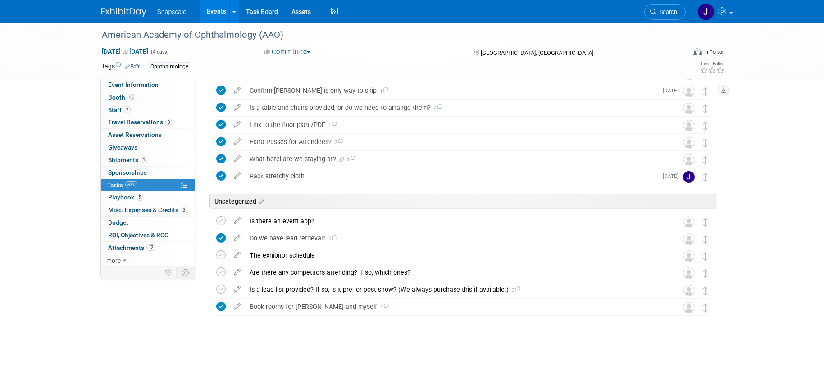
scroll to position [178, 0]
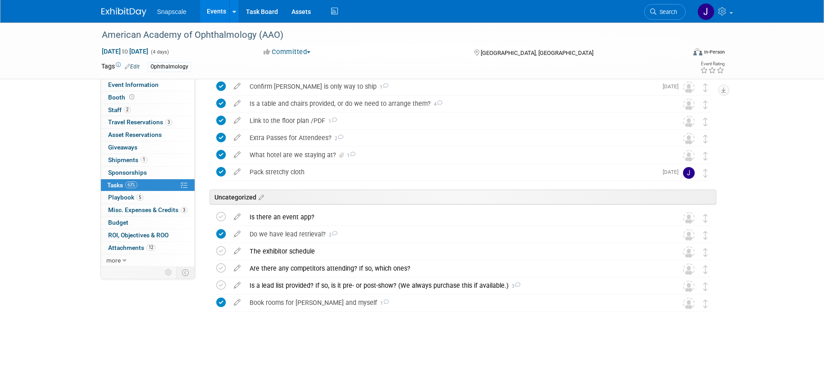
click at [118, 18] on div "Snapscale Events Add Event Bulk Upload Events Shareable Event Boards Recently V…" at bounding box center [412, 11] width 622 height 23
click at [117, 12] on img at bounding box center [123, 12] width 45 height 9
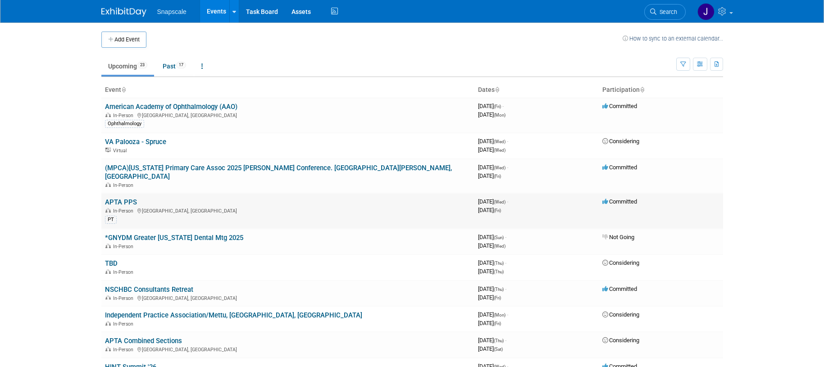
click at [123, 198] on link "APTA PPS" at bounding box center [121, 202] width 32 height 8
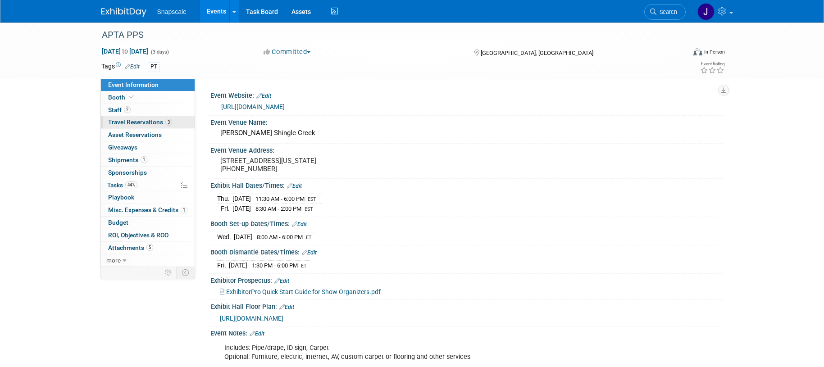
click at [144, 124] on span "Travel Reservations 3" at bounding box center [140, 122] width 64 height 7
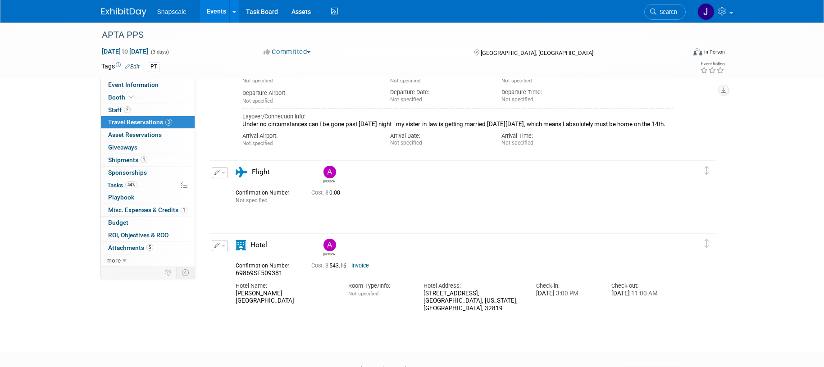
scroll to position [208, 0]
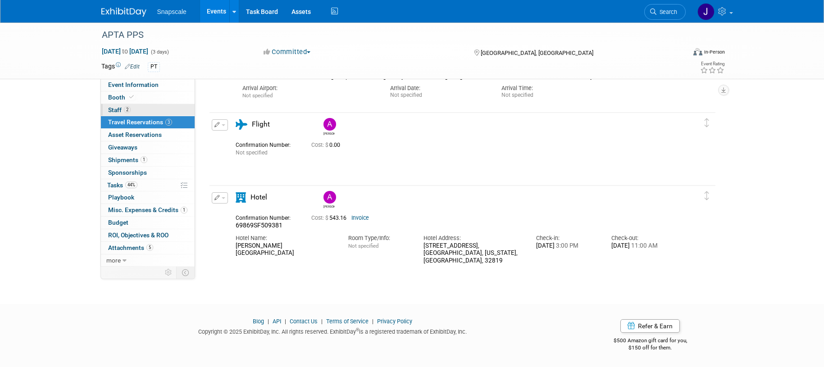
click at [108, 108] on span "Staff 2" at bounding box center [119, 109] width 23 height 7
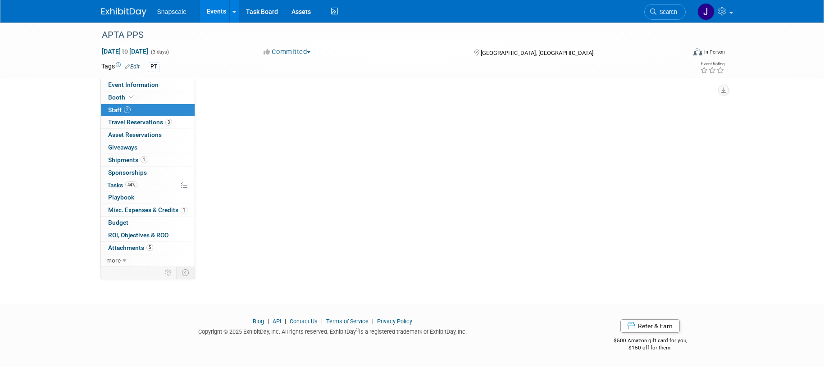
scroll to position [0, 0]
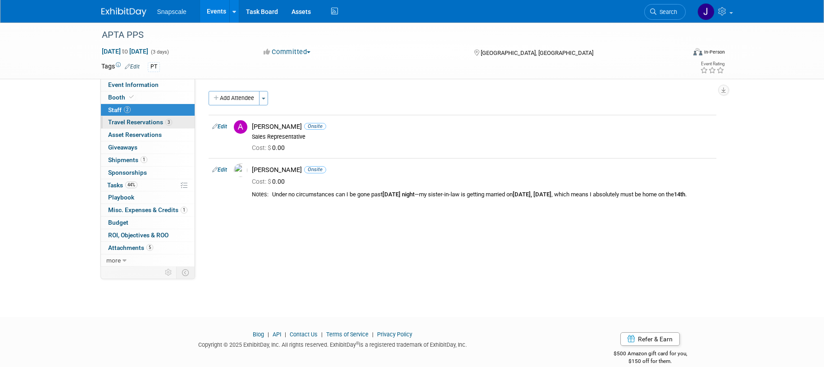
click at [111, 120] on span "Travel Reservations 3" at bounding box center [140, 122] width 64 height 7
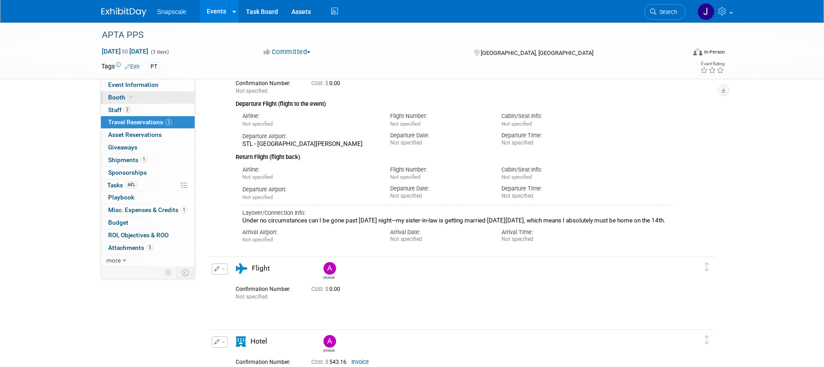
scroll to position [42, 0]
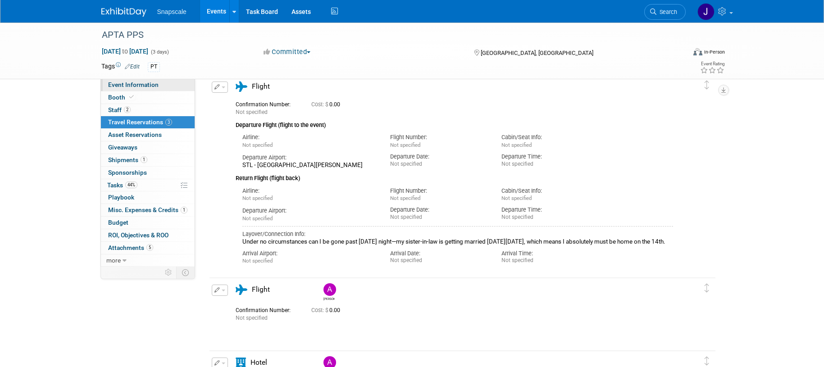
click at [151, 87] on span "Event Information" at bounding box center [133, 84] width 50 height 7
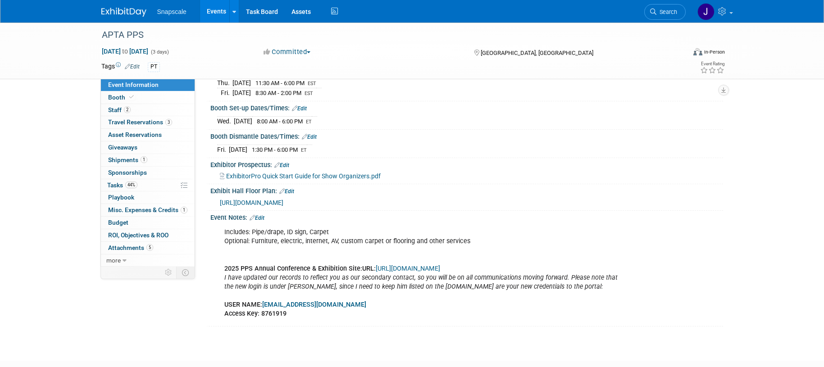
scroll to position [0, 0]
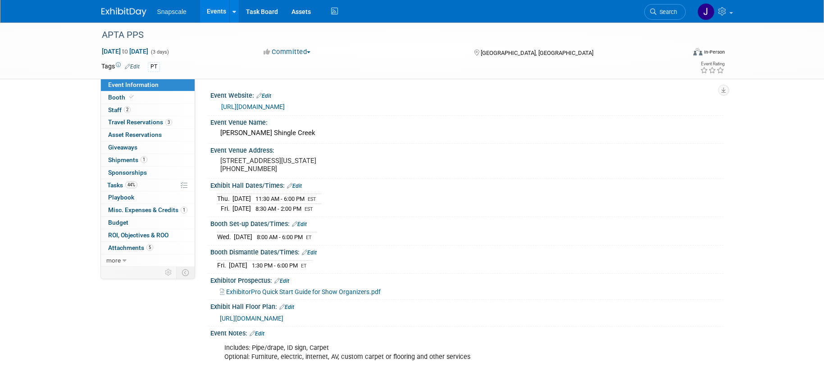
click at [285, 107] on link "[URL][DOMAIN_NAME]" at bounding box center [253, 106] width 64 height 7
click at [139, 119] on span "Travel Reservations 3" at bounding box center [140, 122] width 64 height 7
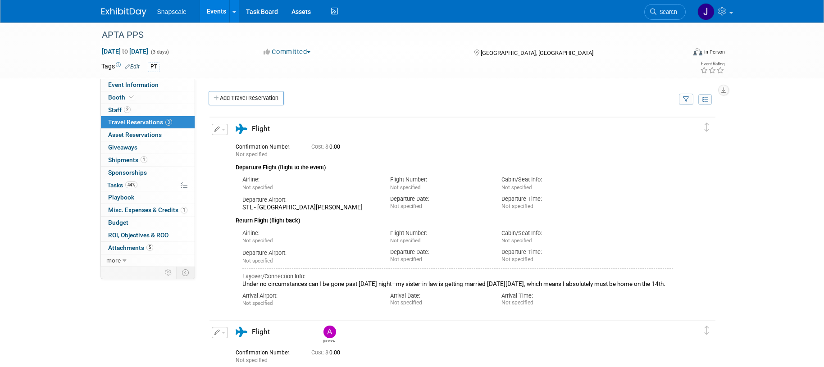
click at [249, 96] on link "Add Travel Reservation" at bounding box center [246, 98] width 75 height 14
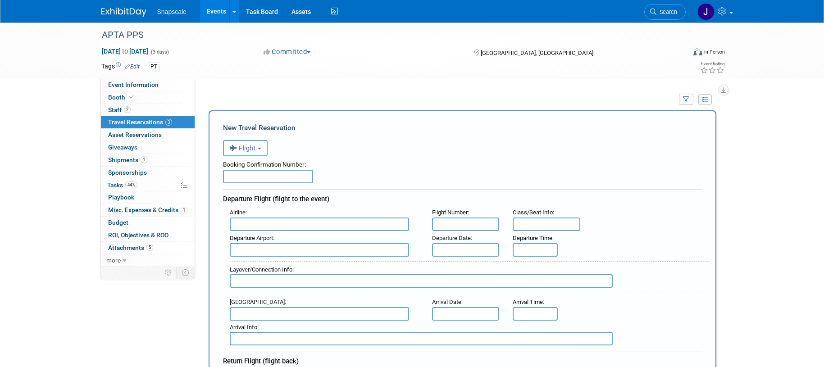
click at [261, 149] on b "button" at bounding box center [260, 149] width 4 height 2
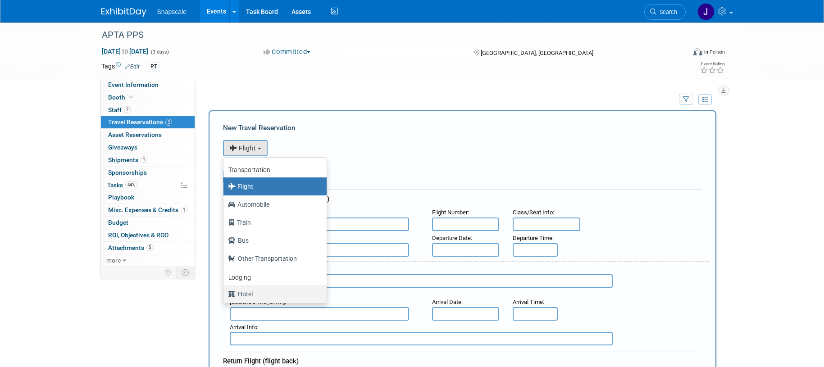
click at [253, 296] on label "Hotel" at bounding box center [273, 294] width 90 height 14
click at [225, 296] on input "Hotel" at bounding box center [222, 293] width 6 height 6
select select "6"
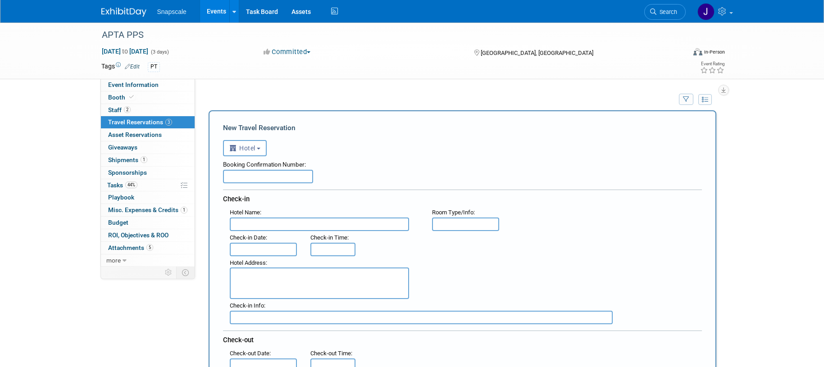
click at [251, 176] on input "text" at bounding box center [268, 177] width 90 height 14
paste input "10237B93048854"
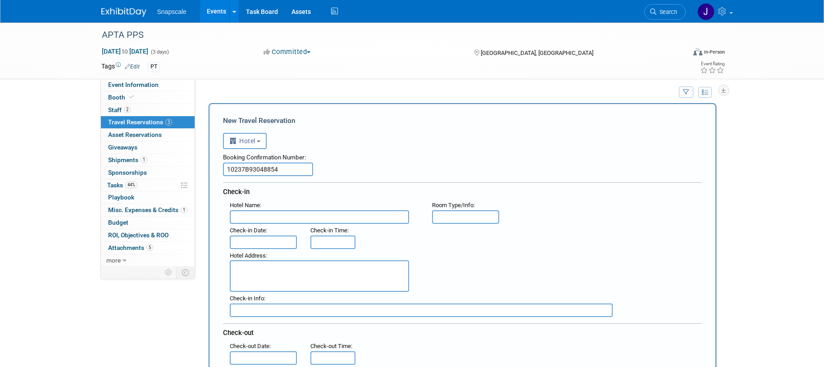
scroll to position [9, 0]
type input "10237B93048854"
click at [247, 216] on input "text" at bounding box center [319, 216] width 179 height 14
type input "Rosen Centre"
click at [439, 213] on input "text" at bounding box center [466, 216] width 68 height 14
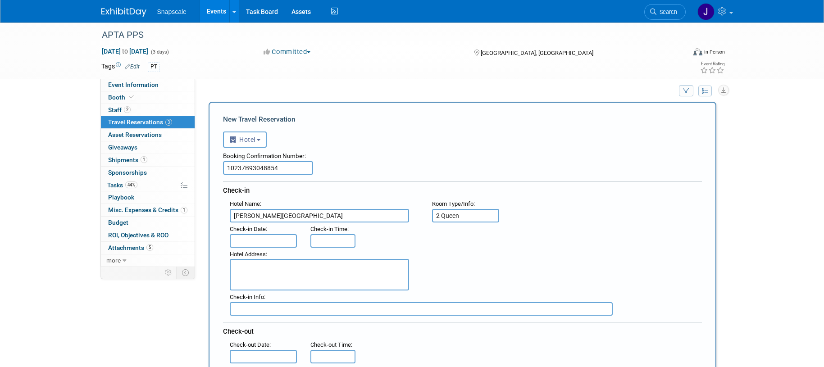
type input "2 Queen"
click at [273, 239] on input "text" at bounding box center [264, 241] width 68 height 14
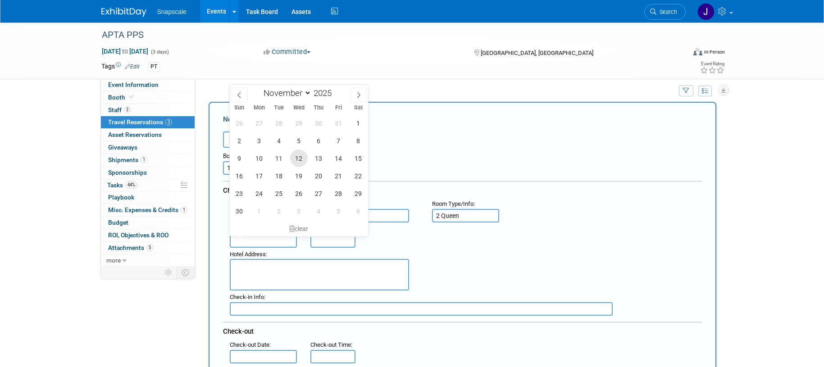
drag, startPoint x: 295, startPoint y: 157, endPoint x: 296, endPoint y: 165, distance: 8.7
click at [294, 157] on span "12" at bounding box center [299, 159] width 18 height 18
type input "[DATE]"
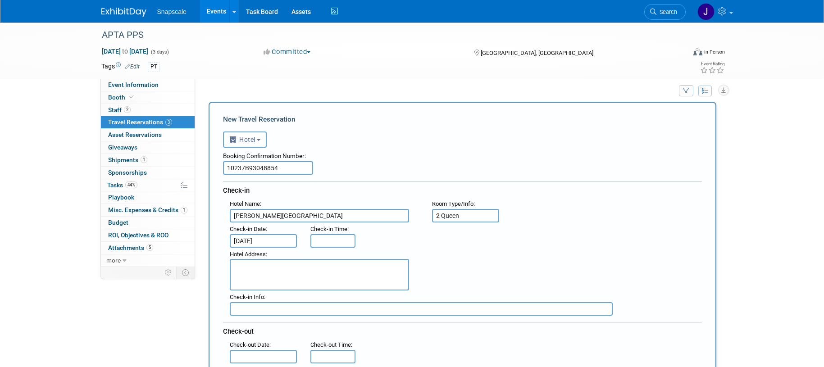
type input "3:00 PM"
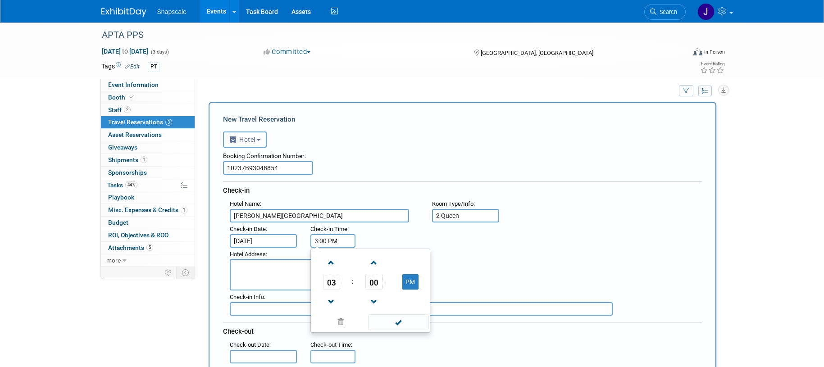
click at [323, 241] on input "3:00 PM" at bounding box center [333, 241] width 45 height 14
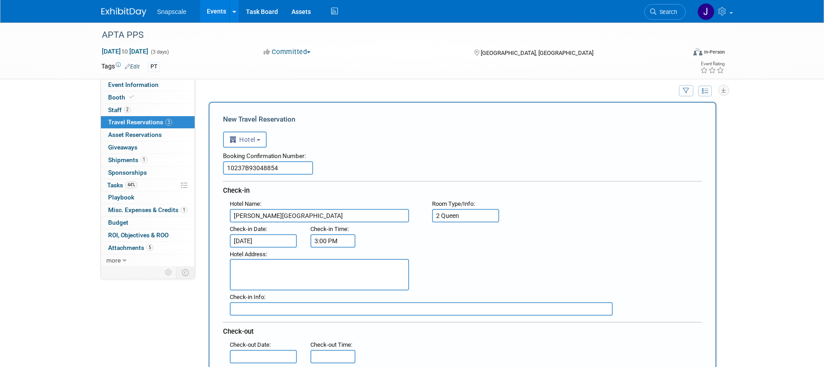
click at [264, 278] on textarea at bounding box center [319, 275] width 179 height 32
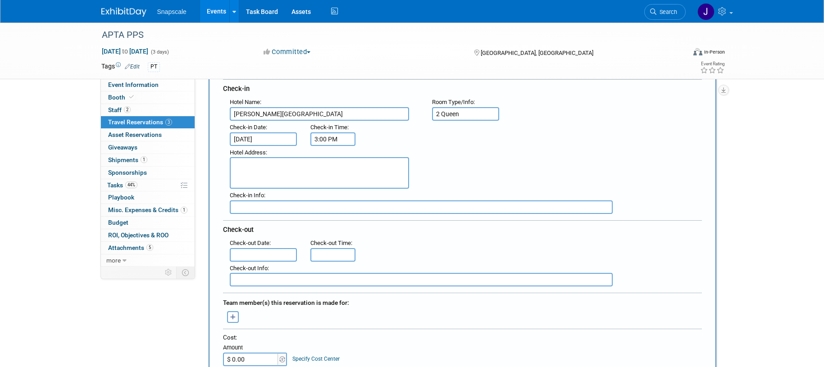
scroll to position [114, 0]
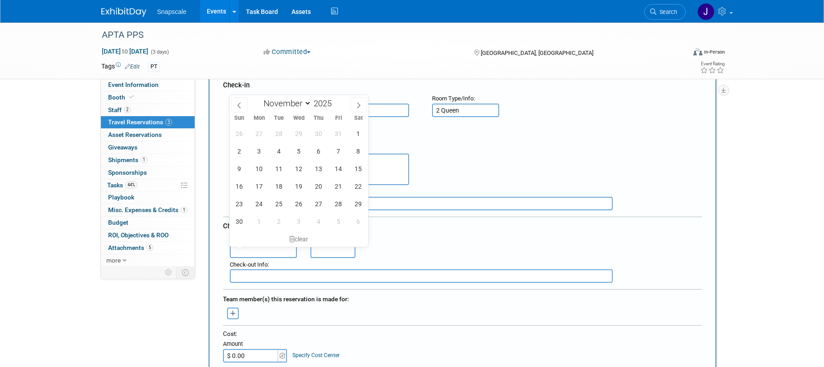
click at [258, 253] on input "text" at bounding box center [264, 252] width 68 height 14
drag, startPoint x: 334, startPoint y: 165, endPoint x: 336, endPoint y: 185, distance: 19.9
click at [334, 165] on span "14" at bounding box center [339, 169] width 18 height 18
type input "[DATE]"
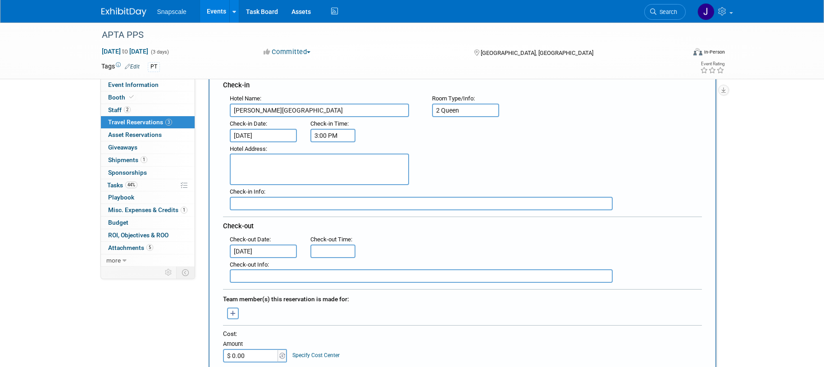
type input "11:00 AM"
click at [334, 251] on input "11:00 AM" at bounding box center [333, 252] width 45 height 14
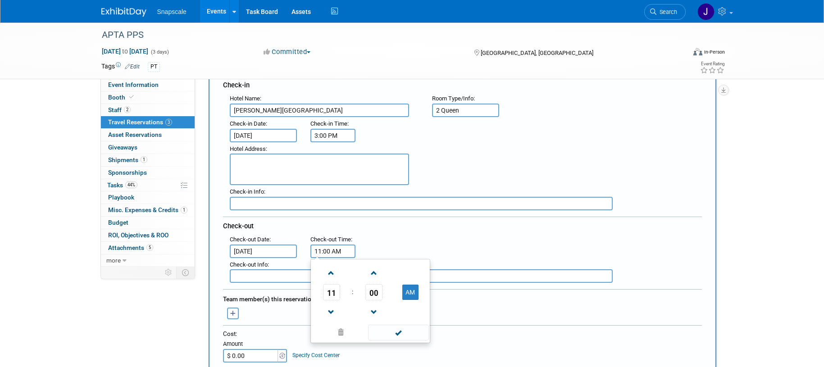
drag, startPoint x: 392, startPoint y: 334, endPoint x: 383, endPoint y: 329, distance: 10.5
click at [392, 334] on span at bounding box center [398, 333] width 61 height 16
click at [233, 308] on button "button" at bounding box center [233, 314] width 12 height 12
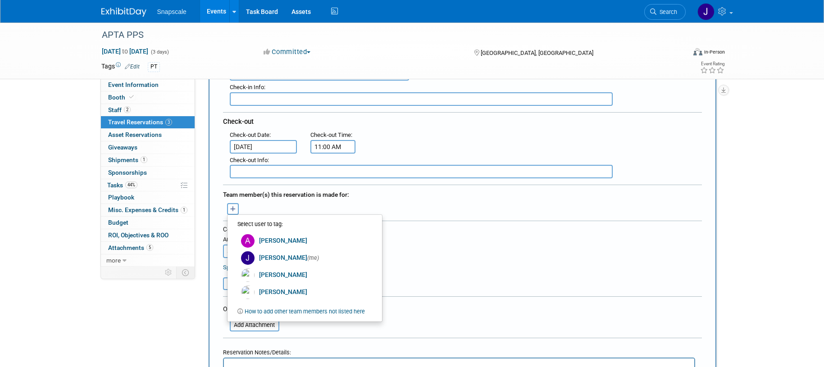
scroll to position [226, 0]
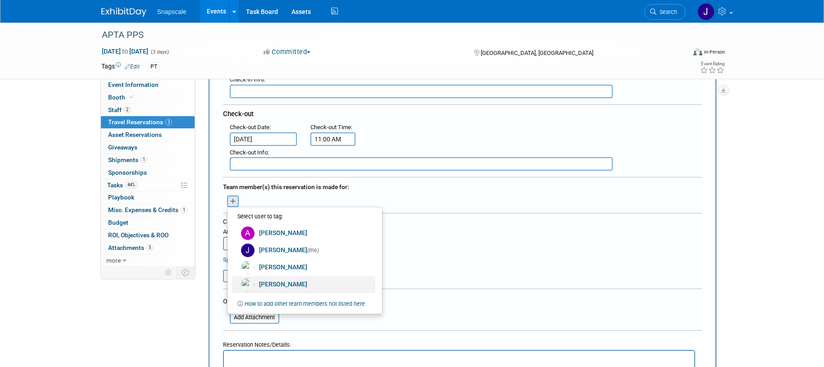
click at [265, 284] on link "[PERSON_NAME]" at bounding box center [303, 284] width 143 height 17
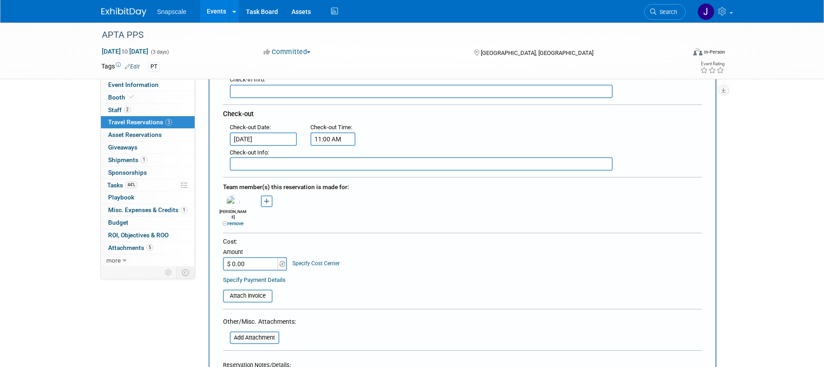
click at [268, 258] on input "$ 0.00" at bounding box center [251, 264] width 56 height 14
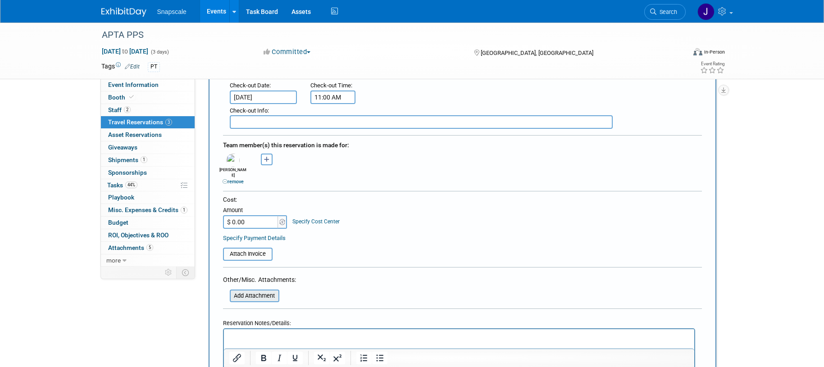
scroll to position [269, 0]
paste input "543.16"
type input "$ 543.16"
click at [252, 248] on input "file" at bounding box center [218, 253] width 107 height 11
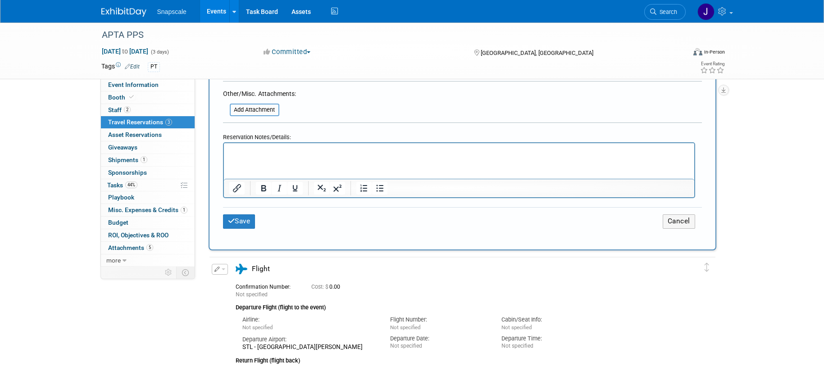
scroll to position [485, 0]
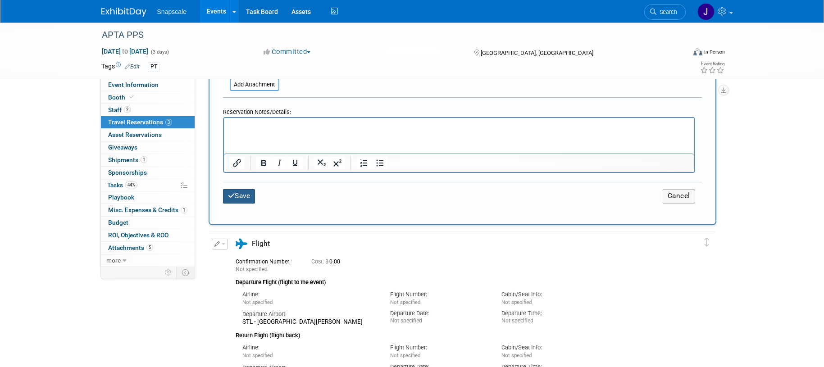
click at [245, 192] on button "Save" at bounding box center [239, 196] width 32 height 14
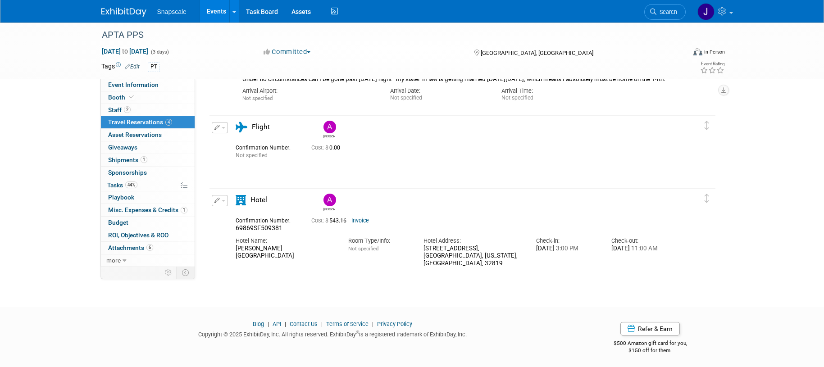
scroll to position [283, 0]
drag, startPoint x: 438, startPoint y: 261, endPoint x: 419, endPoint y: 249, distance: 22.5
click at [419, 249] on div "Hotel Address: 9840 International Drive, Orlando, Florida, United States, 32819" at bounding box center [473, 249] width 113 height 35
copy div "9840 International Drive, Orlando, Florida, United States, 32819"
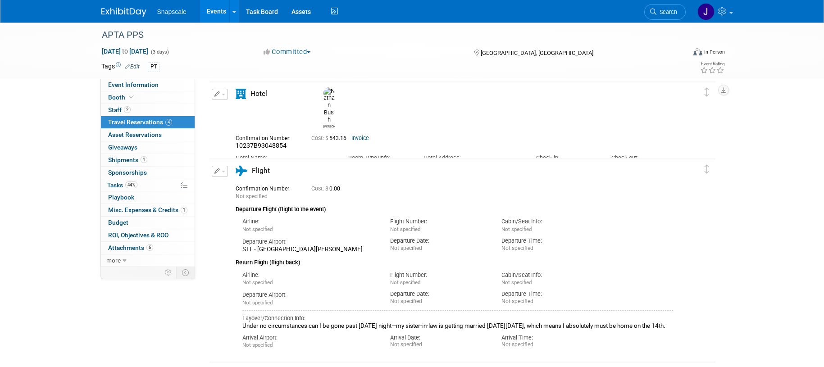
scroll to position [28, 0]
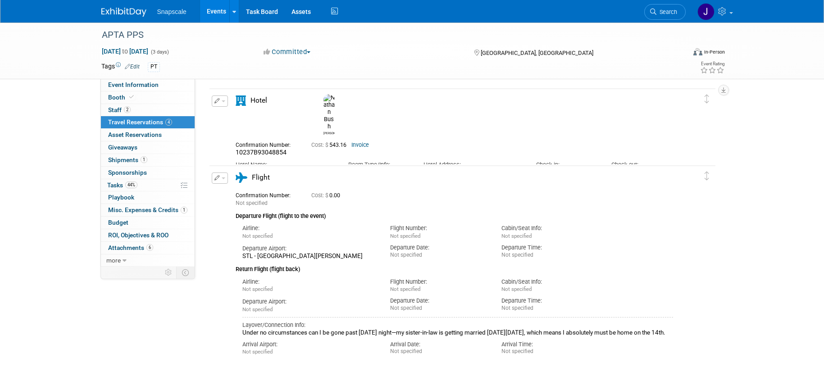
click at [216, 100] on icon "button" at bounding box center [218, 100] width 6 height 5
click at [260, 119] on button "Edit Reservation" at bounding box center [250, 116] width 76 height 13
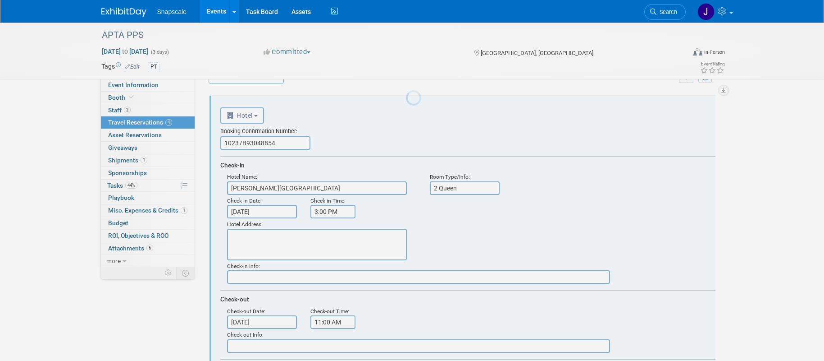
scroll to position [0, 0]
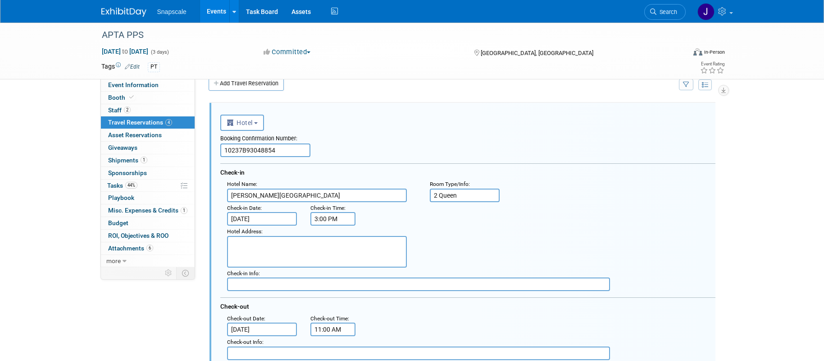
click at [279, 245] on textarea at bounding box center [317, 252] width 180 height 32
paste textarea "9840 International Drive, Orlando, Florida, United States, 32819"
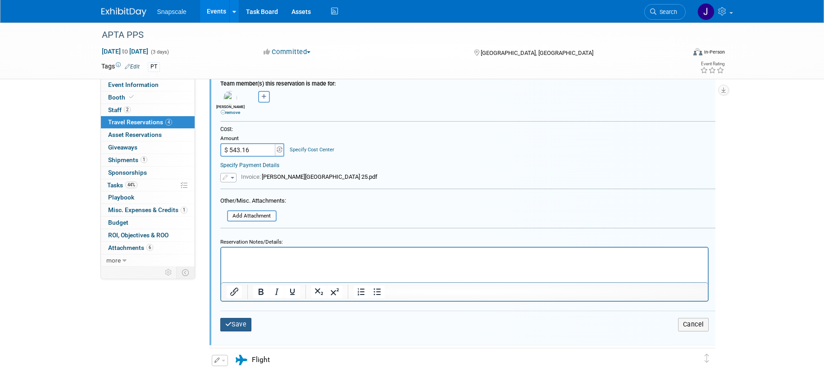
type textarea "9840 International Drive, Orlando, Florida, United States, 32819"
click at [248, 325] on button "Save" at bounding box center [236, 324] width 32 height 13
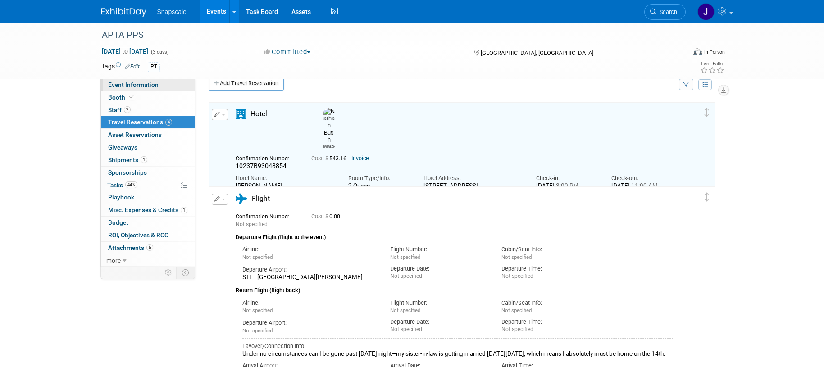
click at [153, 87] on span "Event Information" at bounding box center [133, 84] width 50 height 7
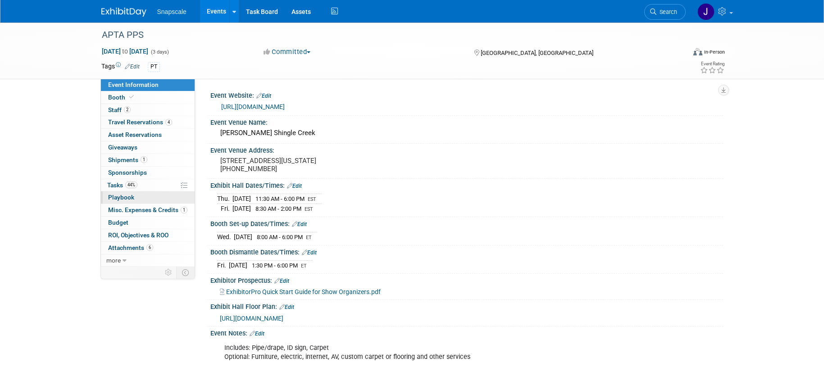
click at [119, 199] on span "Playbook 0" at bounding box center [121, 197] width 26 height 7
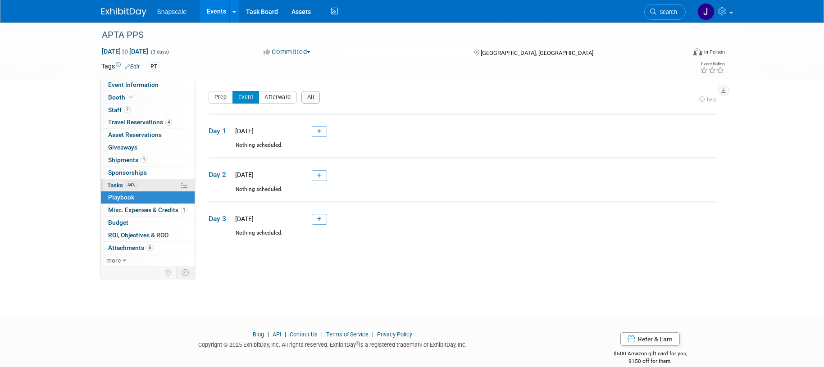
click at [114, 187] on span "Tasks 44%" at bounding box center [122, 185] width 30 height 7
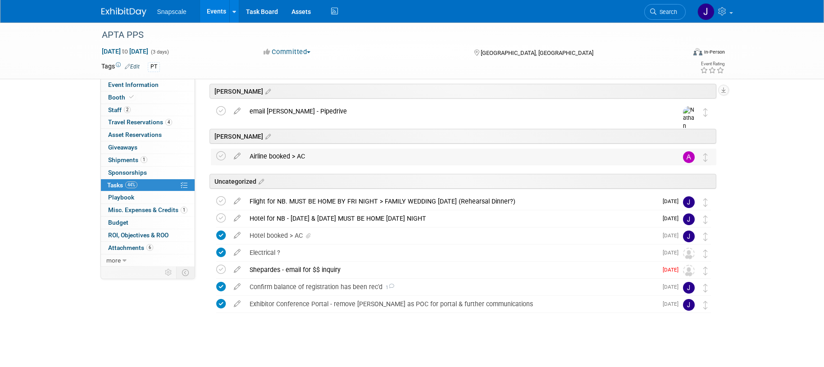
scroll to position [34, 0]
click at [222, 217] on icon at bounding box center [220, 216] width 9 height 9
drag, startPoint x: 121, startPoint y: 14, endPoint x: 142, endPoint y: 23, distance: 22.0
click at [121, 14] on img at bounding box center [123, 12] width 45 height 9
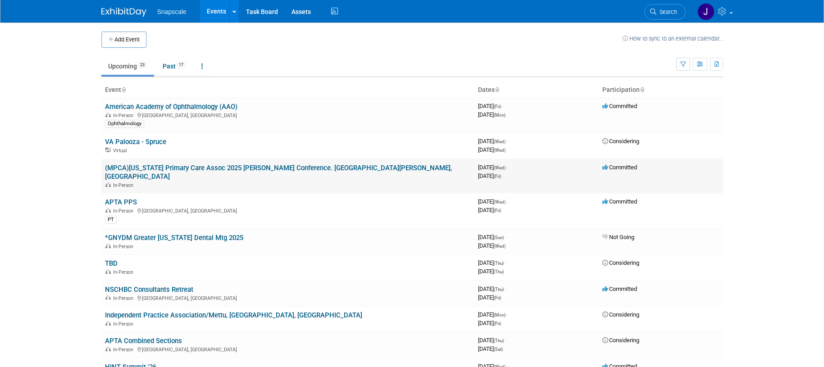
click at [160, 172] on link "(MPCA)[US_STATE] Primary Care Assoc 2025 [PERSON_NAME] Conference. [GEOGRAPHIC_…" at bounding box center [278, 172] width 347 height 17
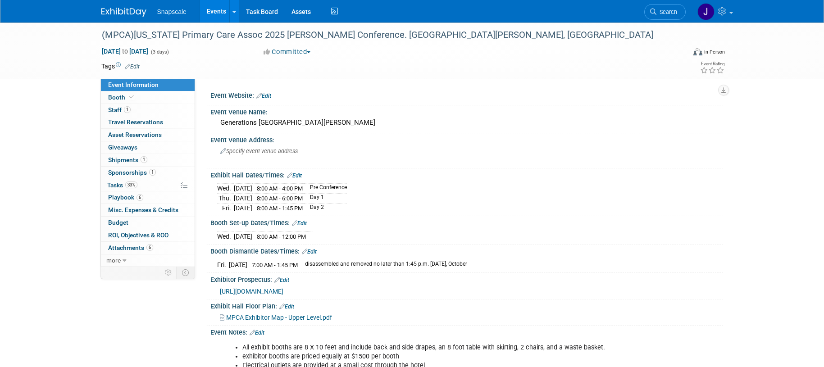
drag, startPoint x: 118, startPoint y: 9, endPoint x: 133, endPoint y: 41, distance: 35.3
click at [119, 9] on img at bounding box center [123, 12] width 45 height 9
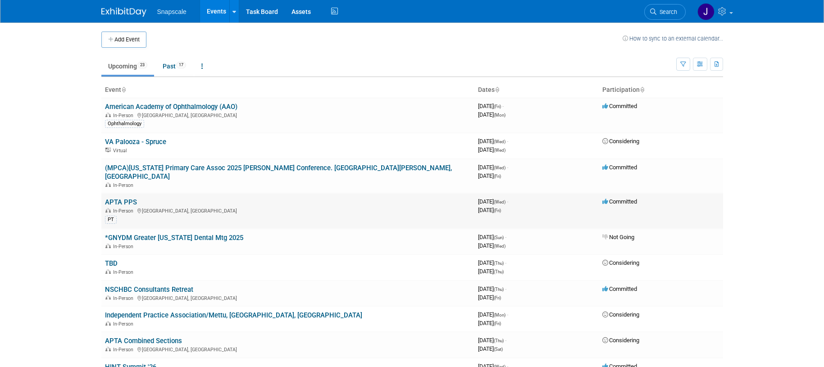
click at [142, 207] on div "In-Person [GEOGRAPHIC_DATA], [GEOGRAPHIC_DATA]" at bounding box center [288, 210] width 366 height 7
click at [124, 198] on link "APTA PPS" at bounding box center [121, 202] width 32 height 8
